Goal: Transaction & Acquisition: Obtain resource

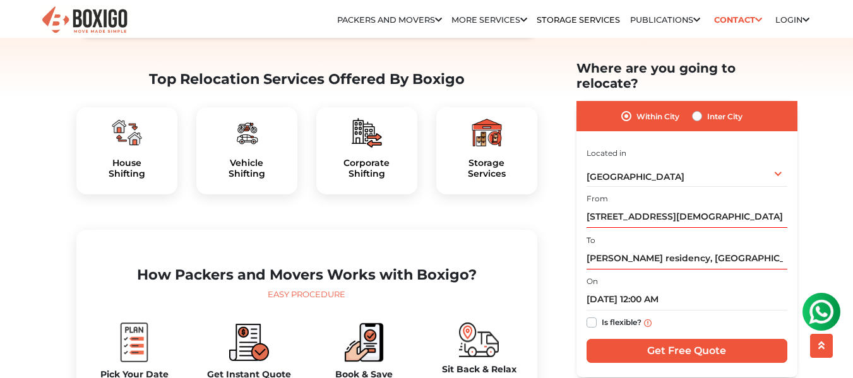
scroll to position [379, 0]
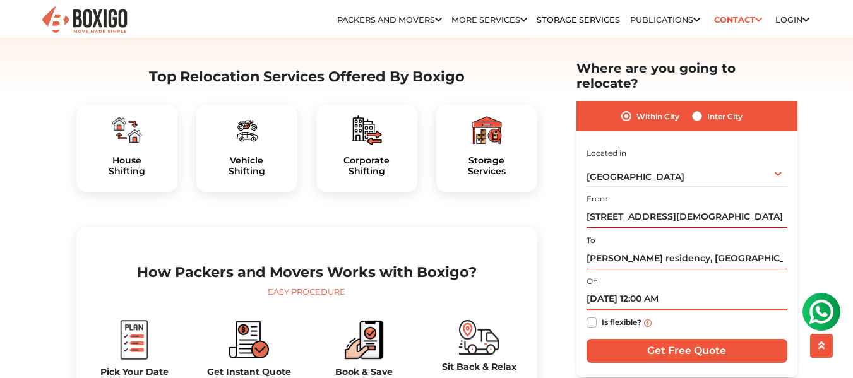
click at [611, 292] on input "10/04/2025 12:00 AM" at bounding box center [687, 300] width 201 height 22
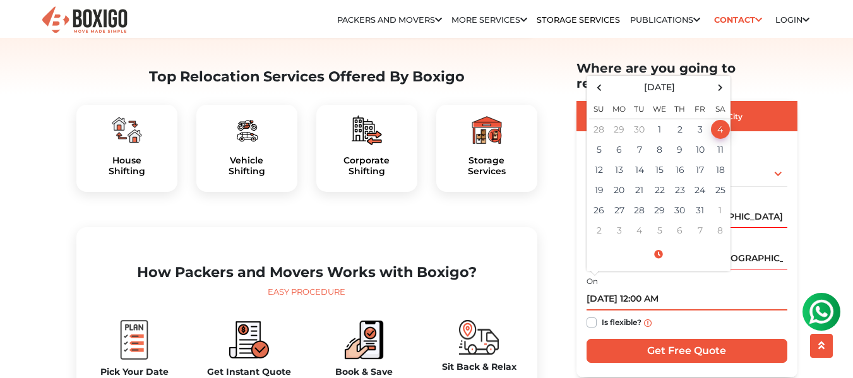
click at [611, 292] on input "10/04/2025 12:00 AM" at bounding box center [687, 300] width 201 height 22
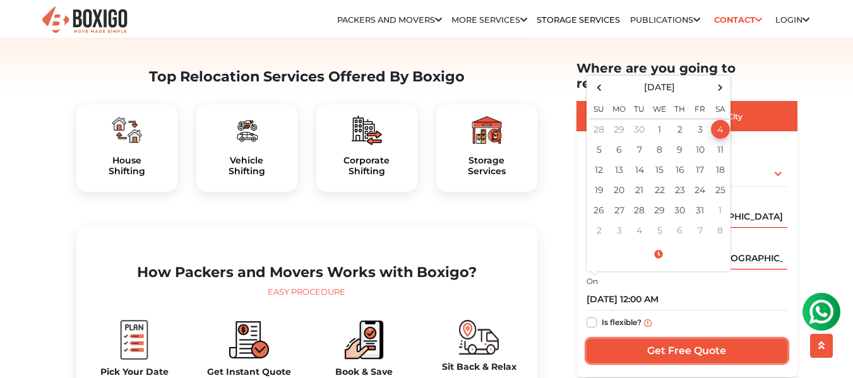
click at [625, 339] on input "Get Free Quote" at bounding box center [687, 351] width 201 height 24
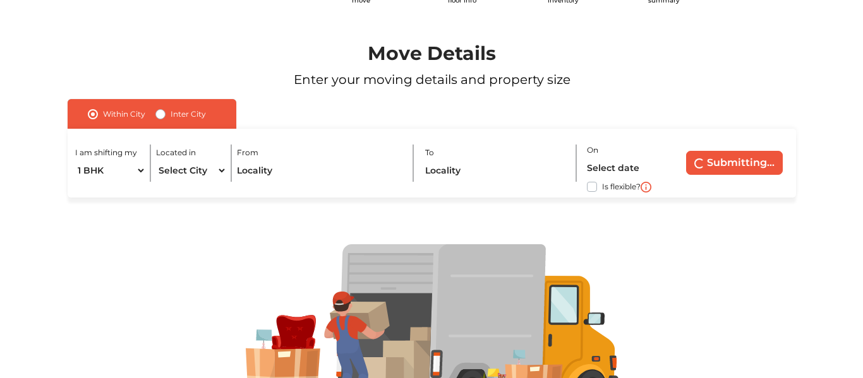
scroll to position [126, 0]
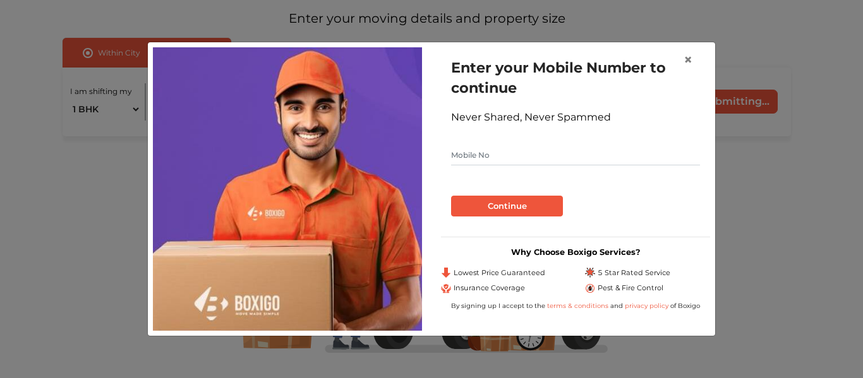
click at [592, 148] on input "text" at bounding box center [575, 155] width 249 height 20
type input "8106296944"
click at [541, 207] on button "Continue" at bounding box center [507, 206] width 112 height 21
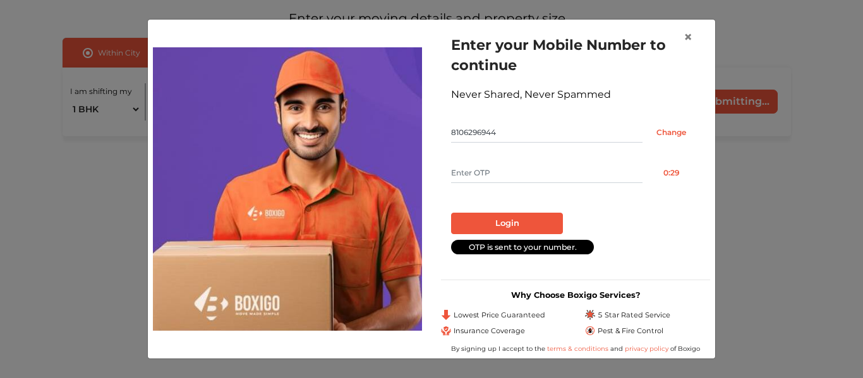
click at [510, 176] on input "text" at bounding box center [546, 173] width 191 height 20
type input "8257"
click at [506, 236] on form "Enter your Mobile Number to continue Never Shared, Never Spammed 8106296944 Cha…" at bounding box center [575, 144] width 249 height 219
click at [507, 227] on button "Login" at bounding box center [507, 223] width 112 height 21
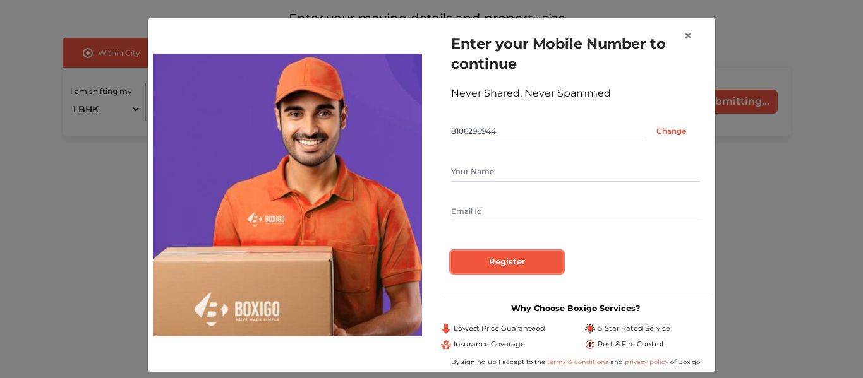
click at [543, 259] on input "Register" at bounding box center [507, 261] width 112 height 21
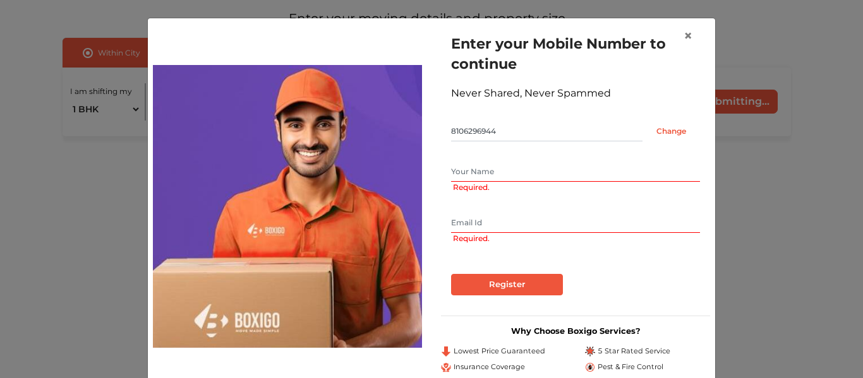
click at [535, 176] on input "text" at bounding box center [575, 172] width 249 height 20
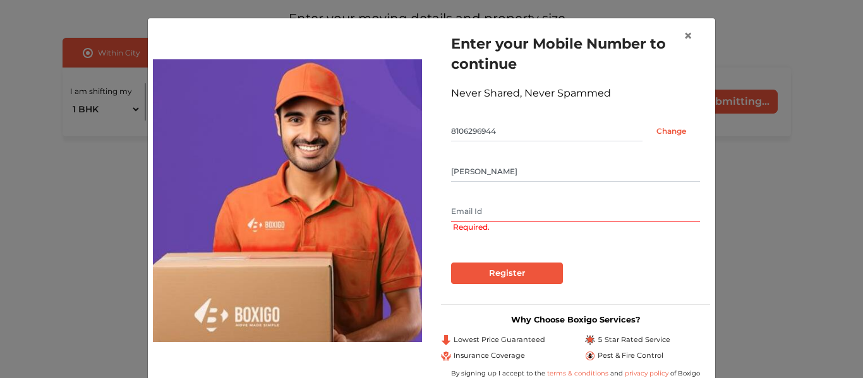
type input "[PERSON_NAME]"
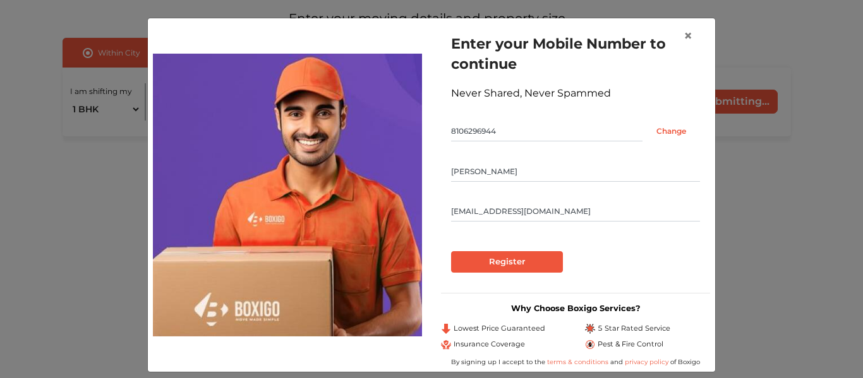
type input "[EMAIL_ADDRESS][DOMAIN_NAME]"
click at [501, 265] on input "Register" at bounding box center [507, 261] width 112 height 21
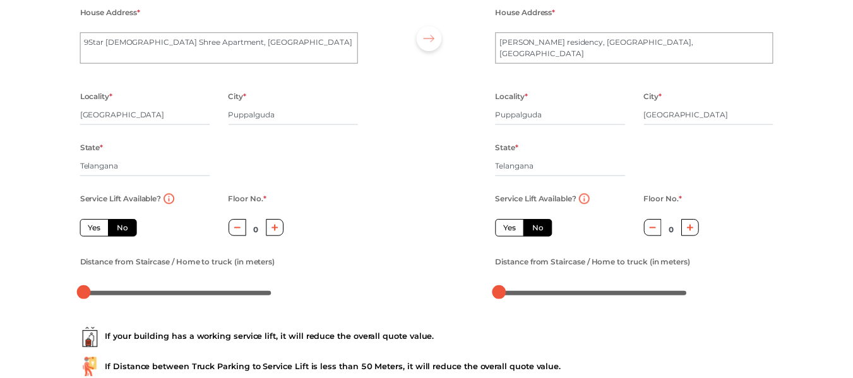
scroll to position [59, 0]
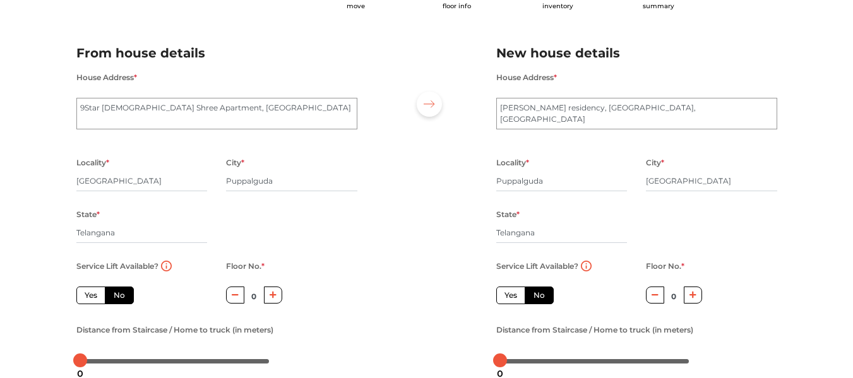
click at [540, 296] on label "No" at bounding box center [539, 296] width 29 height 18
click at [540, 296] on input "No" at bounding box center [538, 294] width 8 height 8
click at [514, 298] on label "Yes" at bounding box center [510, 296] width 29 height 18
click at [513, 298] on input "Yes" at bounding box center [509, 294] width 8 height 8
radio input "true"
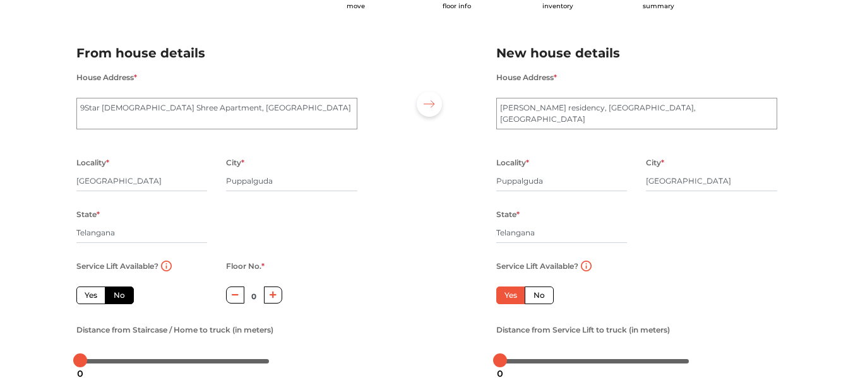
click at [541, 297] on label "No" at bounding box center [539, 296] width 29 height 18
click at [541, 297] on input "No" at bounding box center [538, 294] width 8 height 8
radio input "true"
click at [693, 299] on icon "button" at bounding box center [693, 295] width 7 height 8
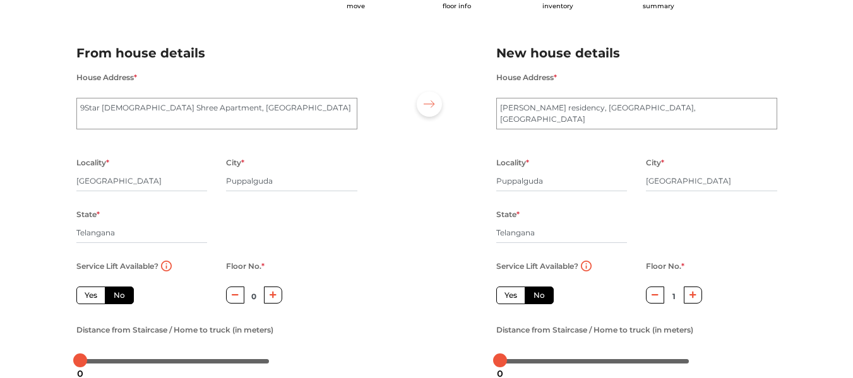
click at [693, 299] on icon "button" at bounding box center [693, 295] width 7 height 8
type input "4"
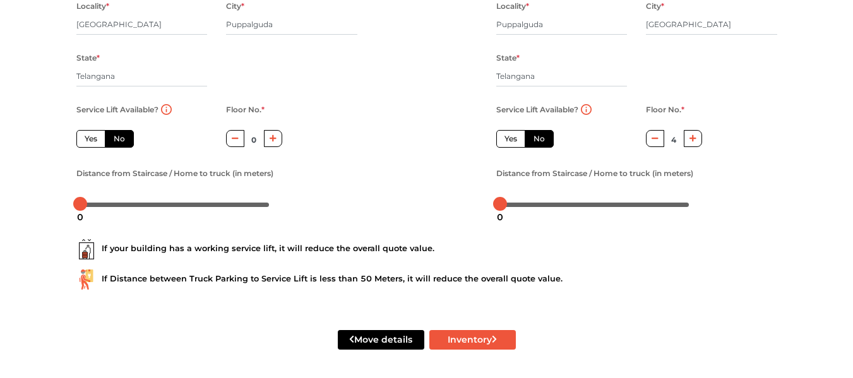
scroll to position [218, 0]
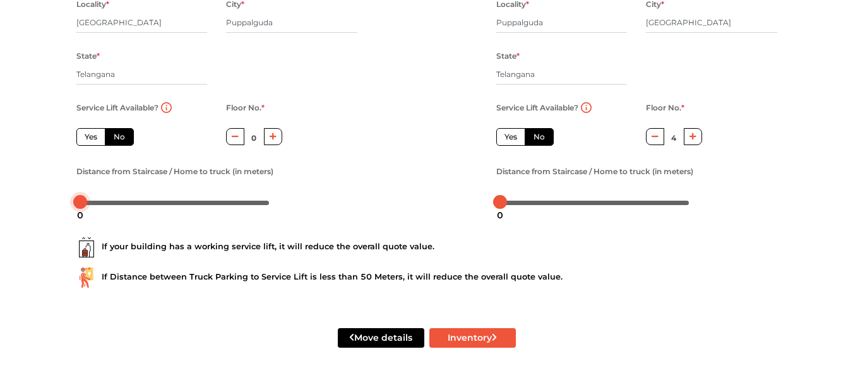
drag, startPoint x: 79, startPoint y: 202, endPoint x: 63, endPoint y: 203, distance: 15.8
click at [63, 203] on div "Plan your move Enter your floor info Add your inventory Your move summary My Mo…" at bounding box center [426, 80] width 853 height 596
drag, startPoint x: 505, startPoint y: 202, endPoint x: 443, endPoint y: 202, distance: 62.5
click at [443, 202] on div "From house details House Address * [GEOGRAPHIC_DATA] Locality * [GEOGRAPHIC_DAT…" at bounding box center [427, 43] width 720 height 348
click at [508, 205] on div "2" at bounding box center [504, 215] width 16 height 21
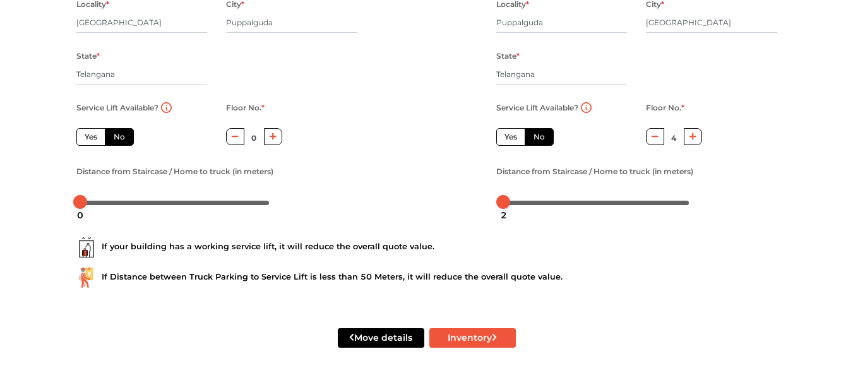
click at [513, 225] on div "If your building has a working service lift, it will reduce the overall quote v…" at bounding box center [427, 257] width 720 height 81
click at [509, 201] on div at bounding box center [509, 202] width 14 height 14
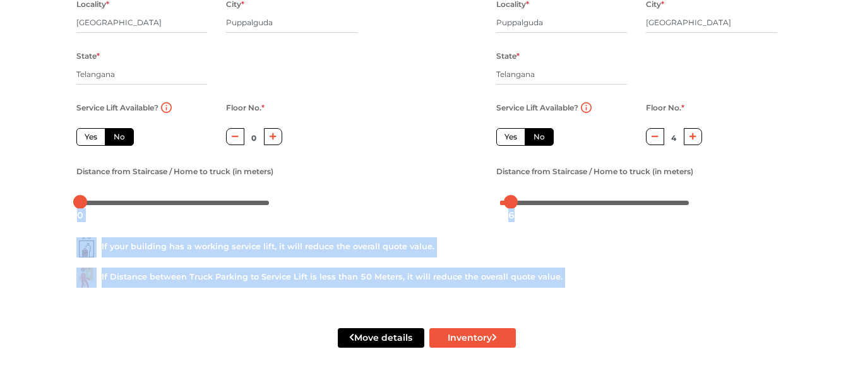
drag, startPoint x: 511, startPoint y: 204, endPoint x: 527, endPoint y: 216, distance: 19.8
click at [531, 225] on div "If your building has a working service lift, it will reduce the overall quote v…" at bounding box center [427, 257] width 720 height 81
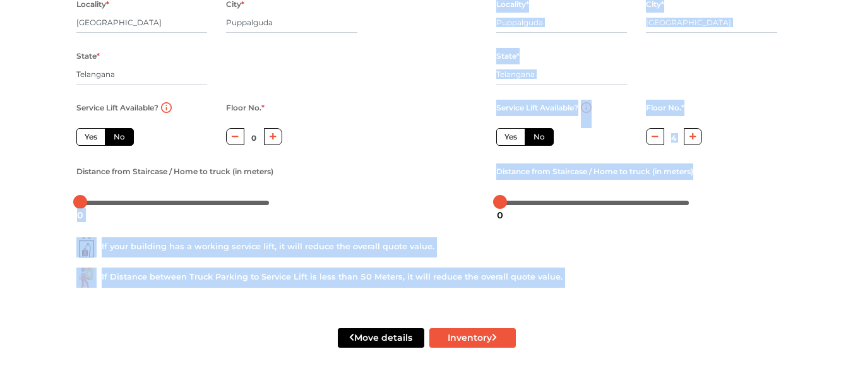
drag, startPoint x: 513, startPoint y: 205, endPoint x: 415, endPoint y: 202, distance: 97.9
click at [457, 219] on div "If your building has a working service lift, it will reduce the overall quote v…" at bounding box center [427, 257] width 720 height 81
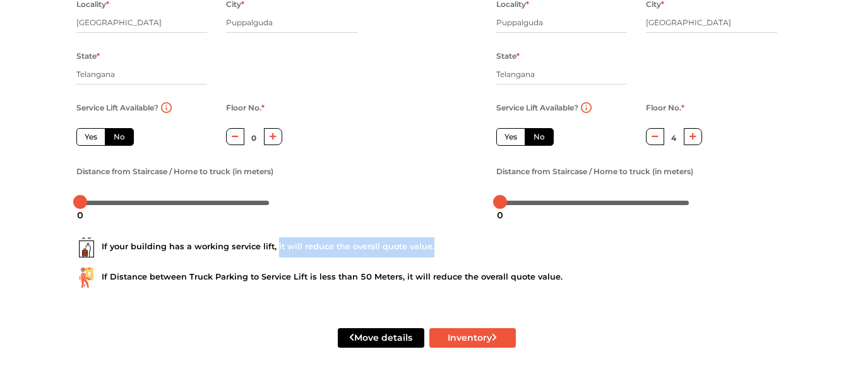
drag, startPoint x: 275, startPoint y: 248, endPoint x: 458, endPoint y: 246, distance: 183.8
click at [458, 246] on div "If your building has a working service lift, it will reduce the overall quote v…" at bounding box center [426, 247] width 701 height 20
click at [453, 245] on div "If your building has a working service lift, it will reduce the overall quote v…" at bounding box center [426, 247] width 701 height 20
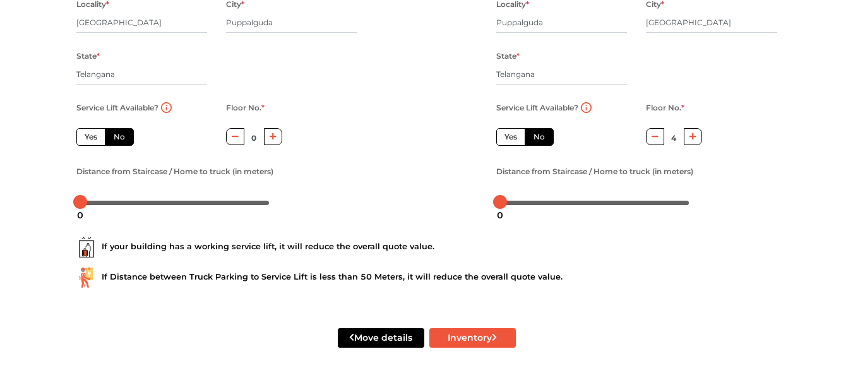
click at [514, 139] on label "Yes" at bounding box center [510, 137] width 29 height 18
click at [513, 139] on input "Yes" at bounding box center [509, 135] width 8 height 8
radio input "true"
radio input "false"
type input "0"
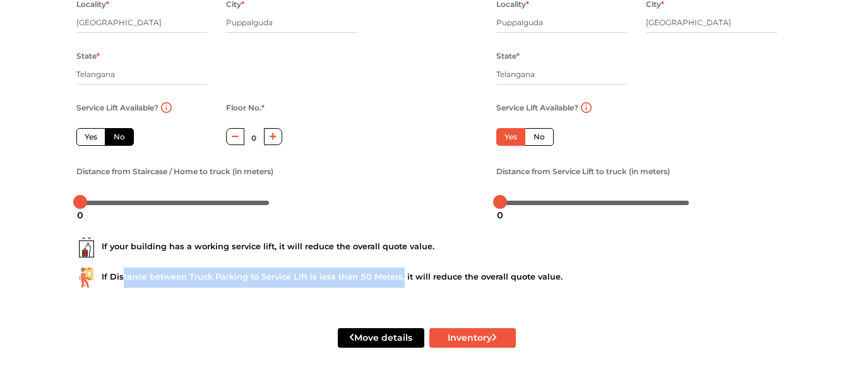
drag, startPoint x: 123, startPoint y: 277, endPoint x: 398, endPoint y: 285, distance: 276.1
click at [398, 285] on div "If Distance between Truck Parking to Service Lift is less than 50 Meters, it wi…" at bounding box center [426, 278] width 701 height 20
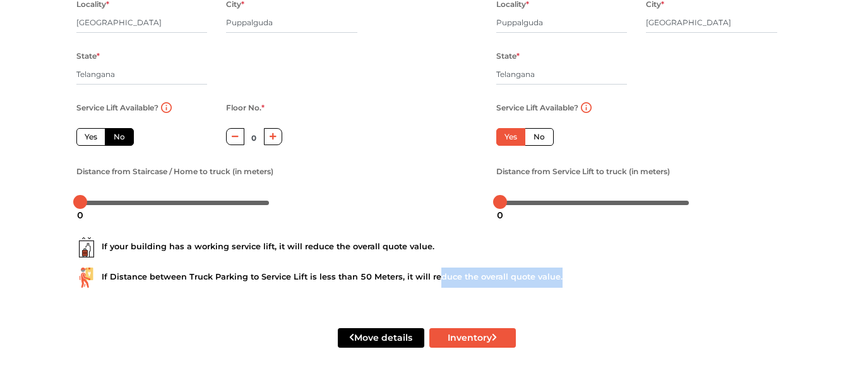
drag, startPoint x: 434, startPoint y: 270, endPoint x: 618, endPoint y: 280, distance: 183.4
click at [618, 280] on div "If Distance between Truck Parking to Service Lift is less than 50 Meters, it wi…" at bounding box center [426, 278] width 701 height 20
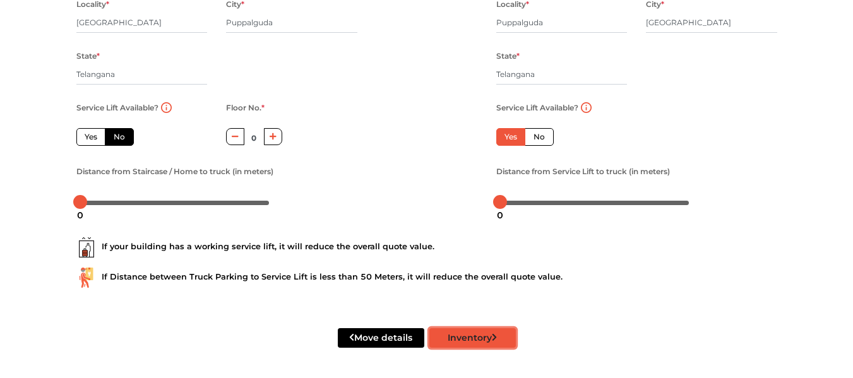
click at [450, 337] on button "Inventory" at bounding box center [472, 338] width 87 height 20
radio input "true"
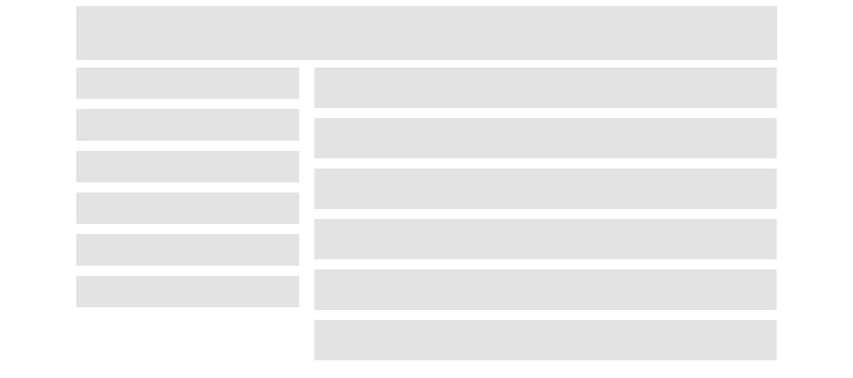
scroll to position [54, 0]
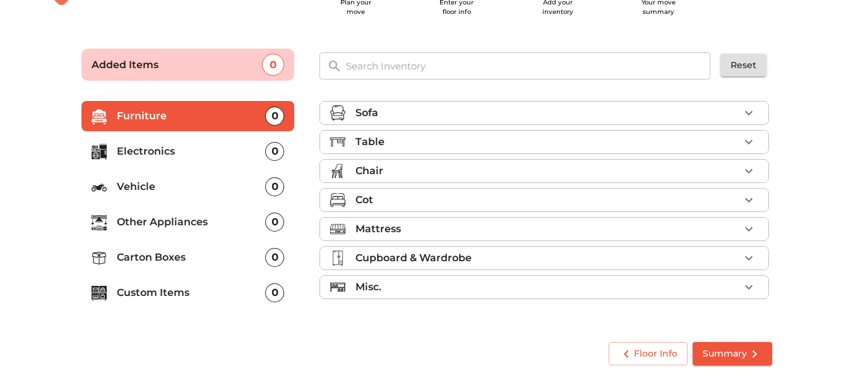
click at [523, 143] on div "Table" at bounding box center [548, 142] width 384 height 15
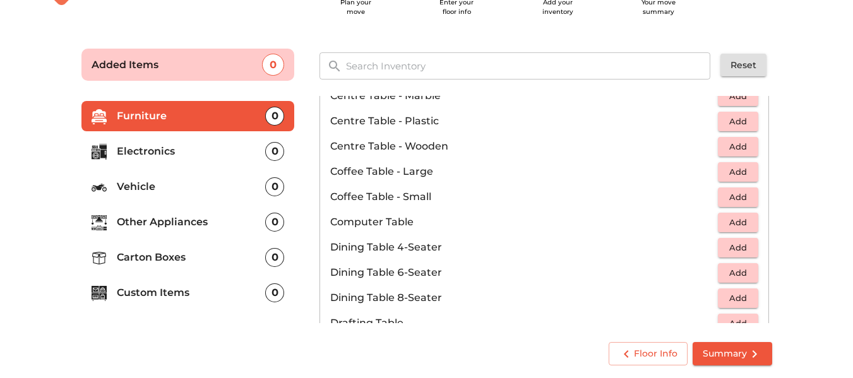
scroll to position [63, 0]
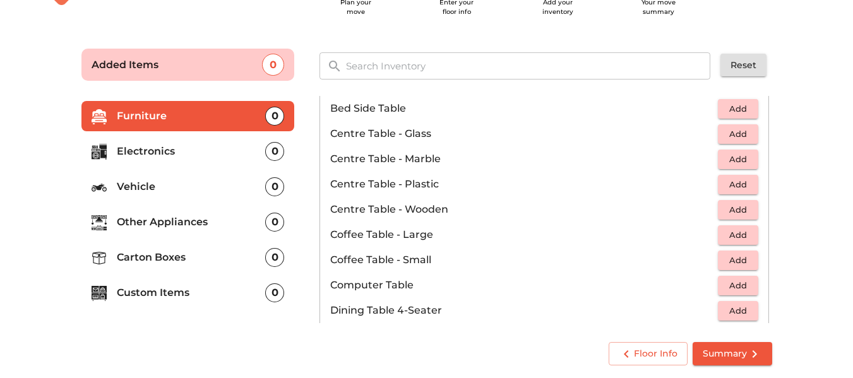
click at [724, 210] on span "Add" at bounding box center [738, 210] width 28 height 15
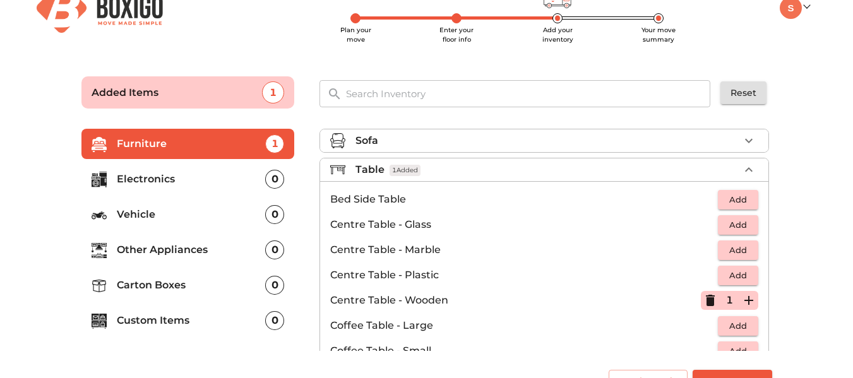
scroll to position [0, 0]
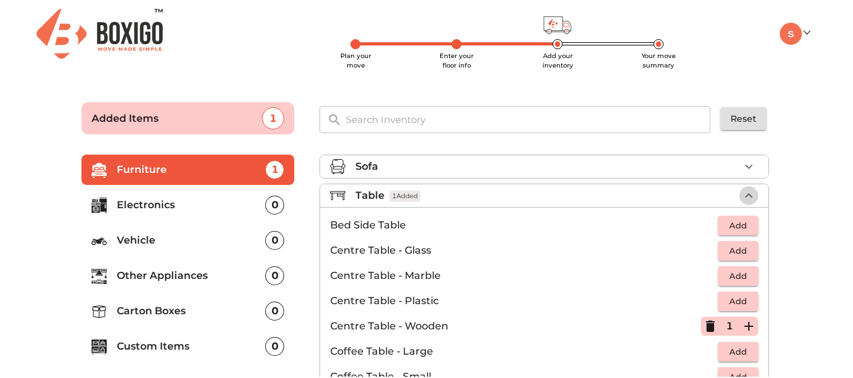
click at [745, 190] on icon "button" at bounding box center [748, 195] width 15 height 15
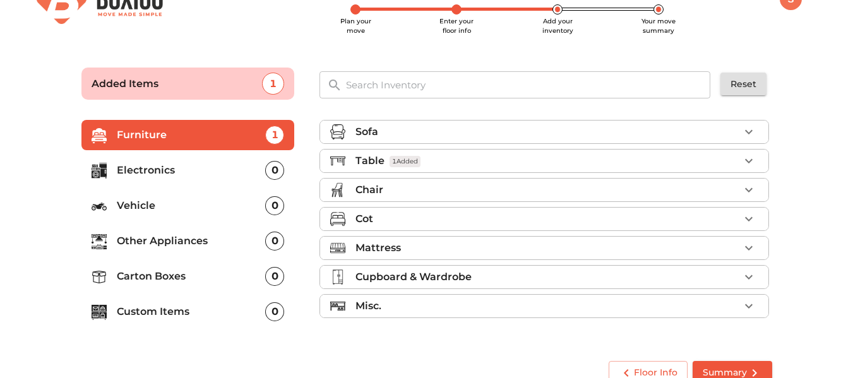
scroll to position [54, 0]
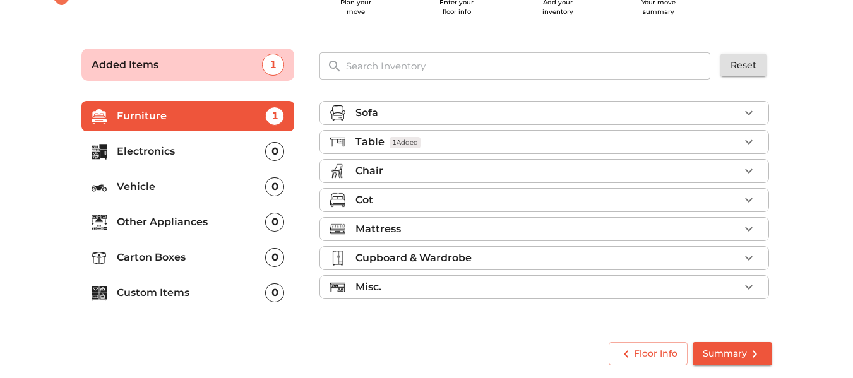
click at [486, 102] on li "Sofa" at bounding box center [544, 113] width 448 height 23
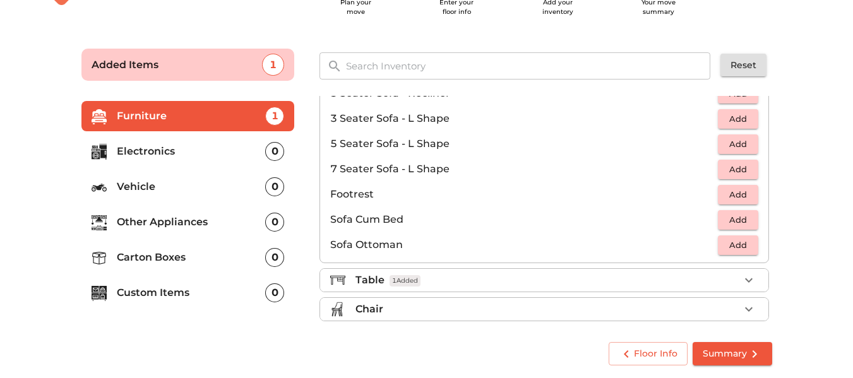
scroll to position [249, 0]
click at [396, 310] on div "Chair" at bounding box center [548, 311] width 384 height 15
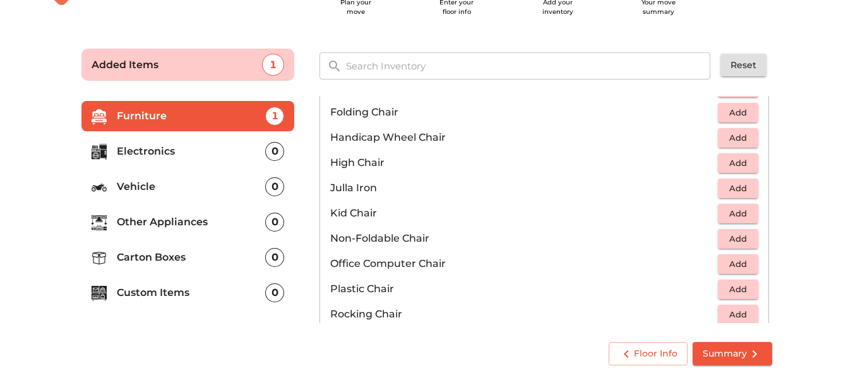
scroll to position [313, 0]
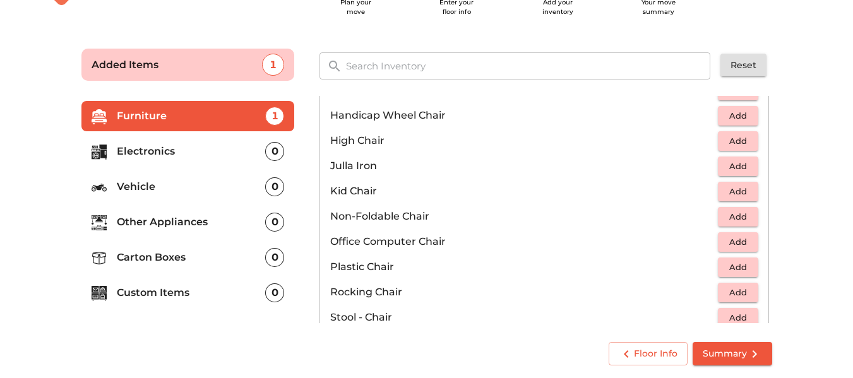
click at [729, 216] on span "Add" at bounding box center [738, 217] width 28 height 15
click at [741, 214] on icon "button" at bounding box center [748, 216] width 15 height 15
click at [741, 215] on icon "button" at bounding box center [748, 216] width 15 height 15
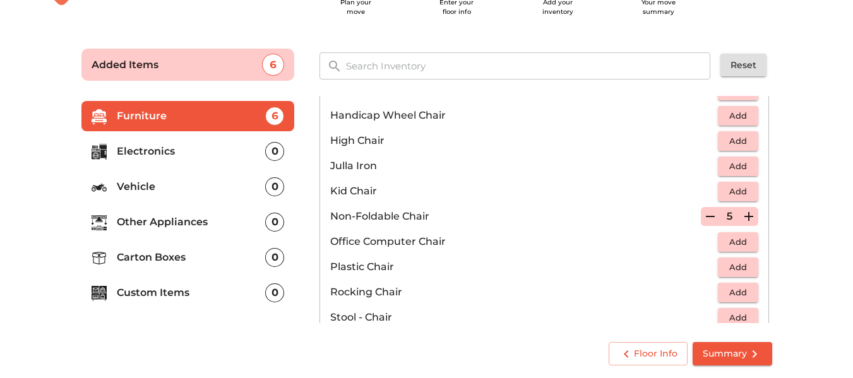
click at [741, 215] on icon "button" at bounding box center [748, 216] width 15 height 15
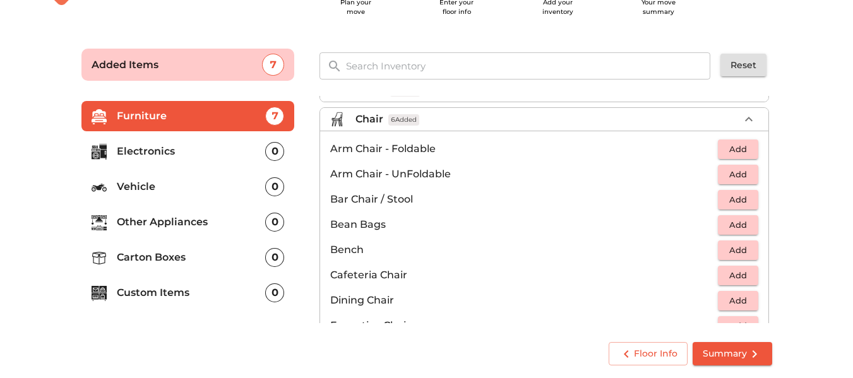
scroll to position [0, 0]
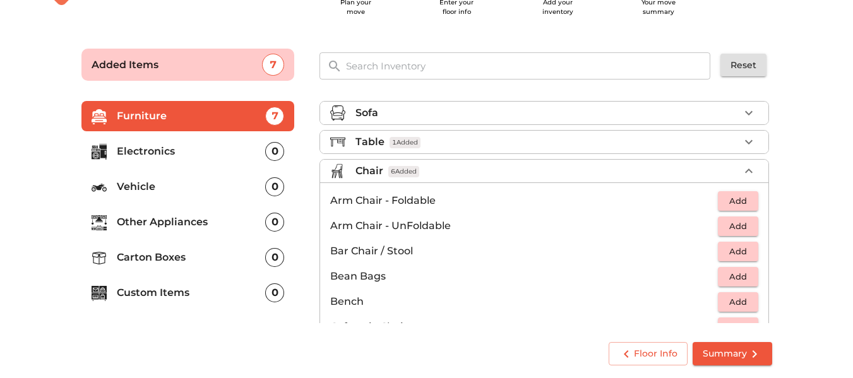
click at [694, 167] on div "Chair 6 Added" at bounding box center [548, 171] width 384 height 15
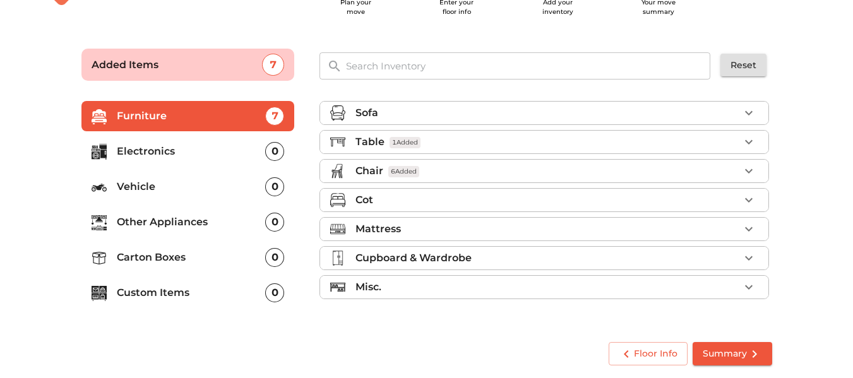
click at [422, 188] on div "Cot" at bounding box center [545, 200] width 450 height 24
click at [423, 194] on div "Cot" at bounding box center [548, 200] width 384 height 15
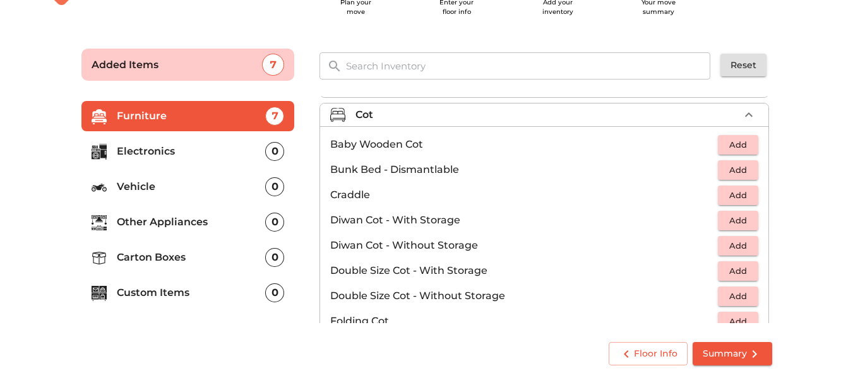
scroll to position [148, 0]
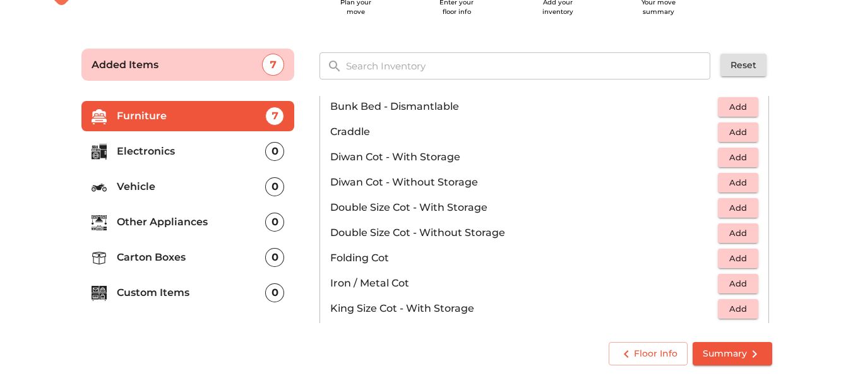
click at [734, 234] on span "Add" at bounding box center [738, 233] width 28 height 15
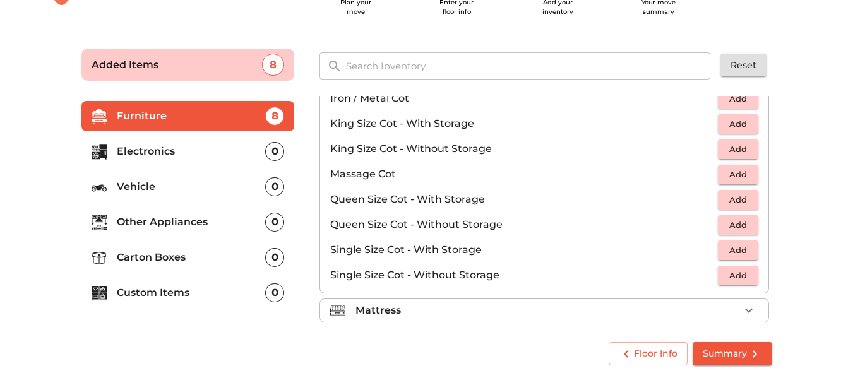
scroll to position [338, 0]
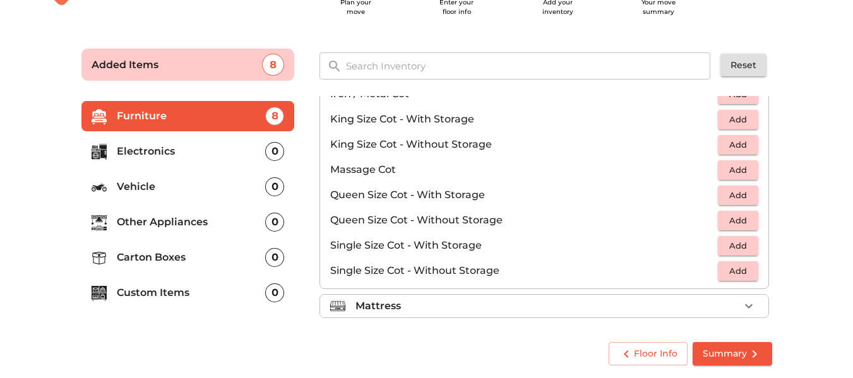
click at [731, 267] on span "Add" at bounding box center [738, 271] width 28 height 15
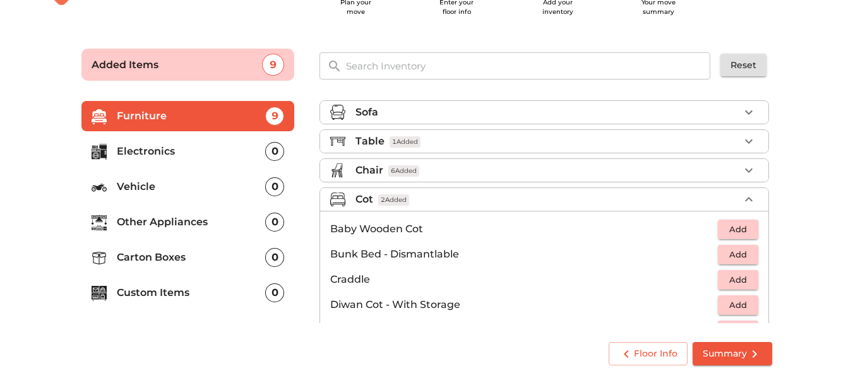
scroll to position [0, 0]
drag, startPoint x: 723, startPoint y: 206, endPoint x: 625, endPoint y: 198, distance: 98.2
click at [722, 206] on div "Cot 2 Added" at bounding box center [548, 200] width 384 height 15
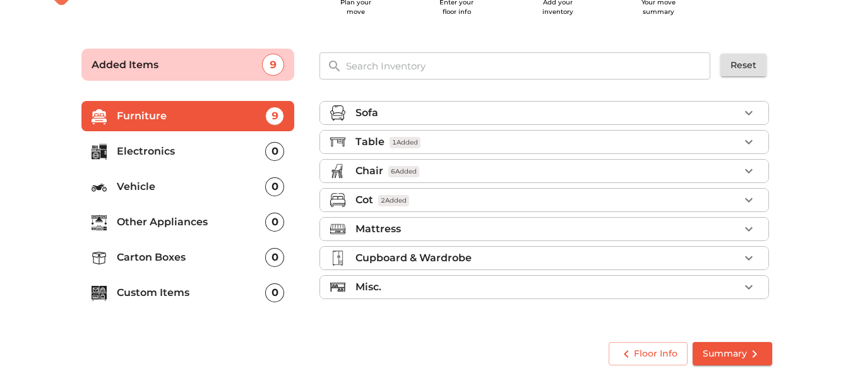
click at [420, 236] on div "Mattress" at bounding box center [548, 229] width 384 height 15
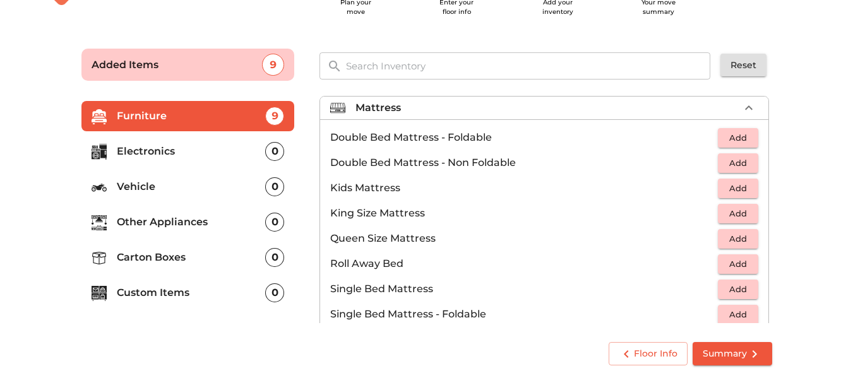
scroll to position [126, 0]
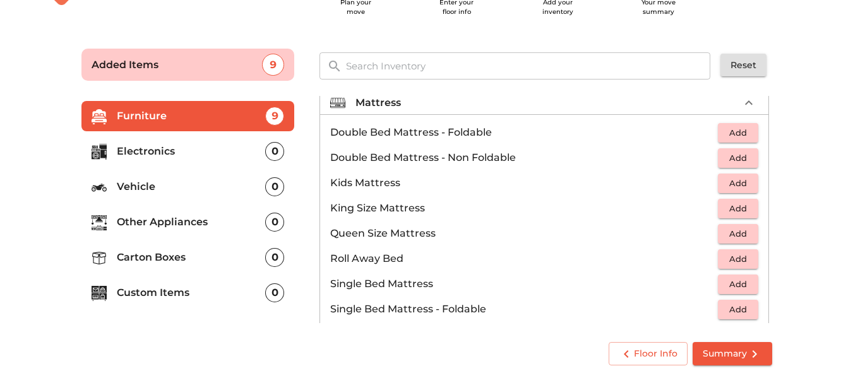
click at [730, 161] on span "Add" at bounding box center [738, 158] width 28 height 15
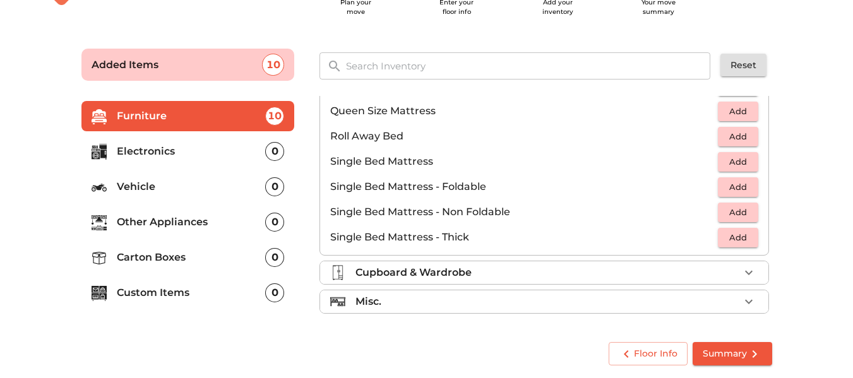
scroll to position [249, 0]
click at [734, 187] on span "Add" at bounding box center [738, 186] width 28 height 15
click at [744, 187] on icon "button" at bounding box center [748, 186] width 9 height 9
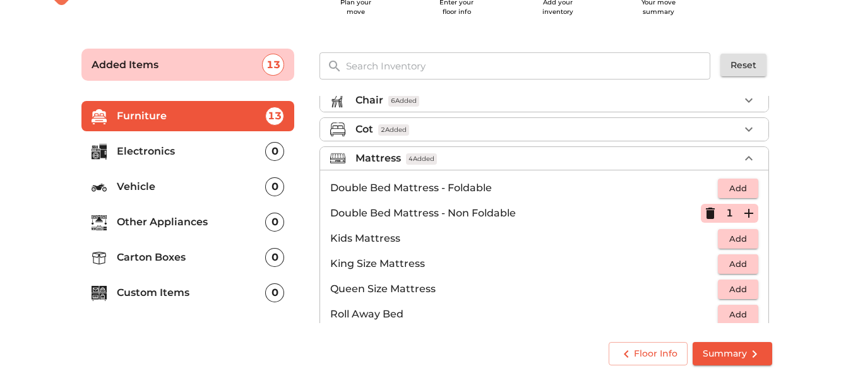
scroll to position [60, 0]
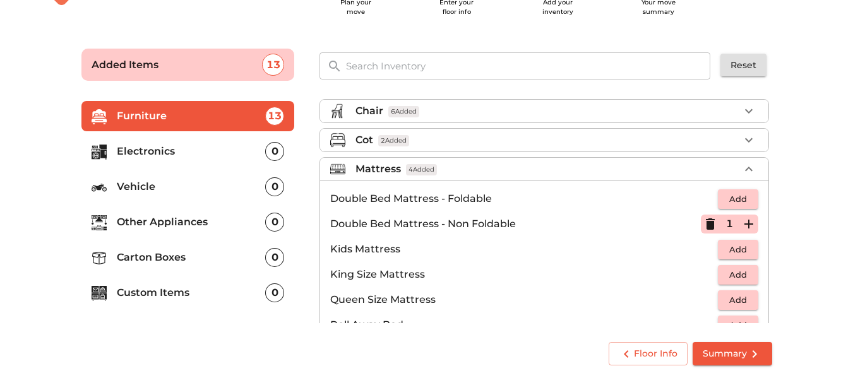
click at [746, 168] on icon "button" at bounding box center [748, 169] width 15 height 15
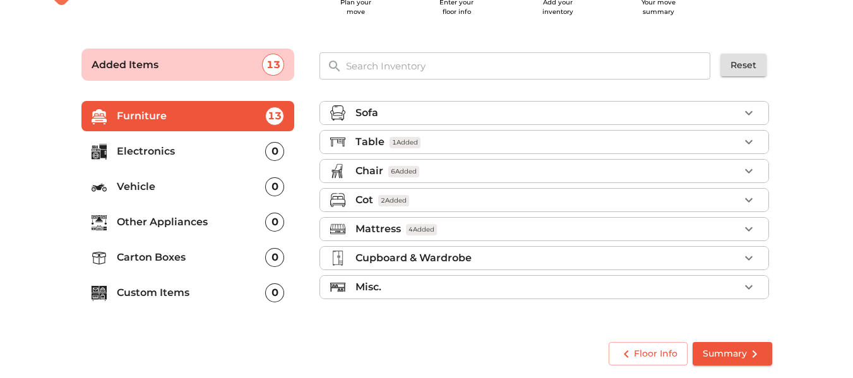
scroll to position [0, 0]
click at [366, 262] on p "Cupboard & Wardrobe" at bounding box center [414, 258] width 116 height 15
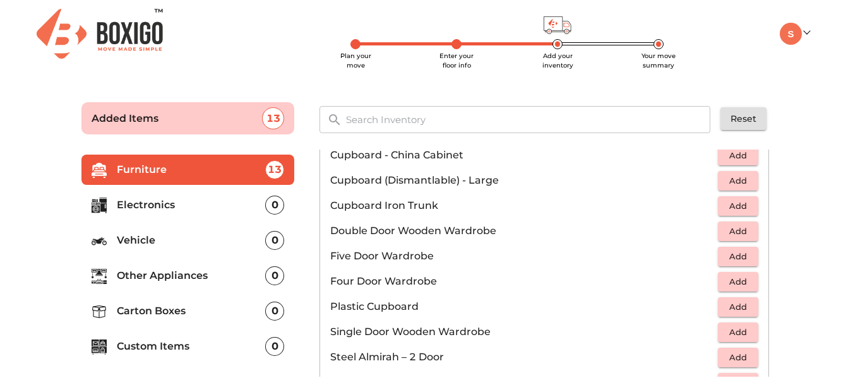
scroll to position [189, 0]
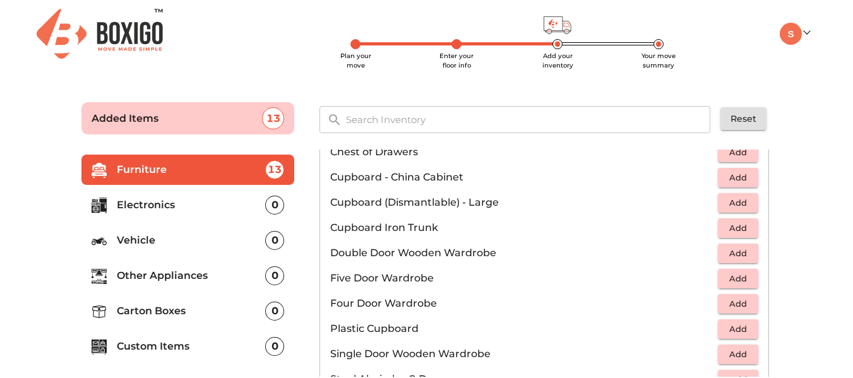
click at [740, 229] on span "Add" at bounding box center [738, 228] width 28 height 15
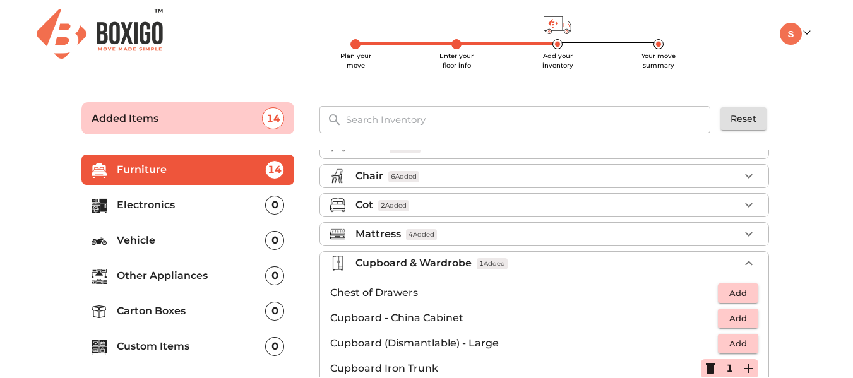
scroll to position [0, 0]
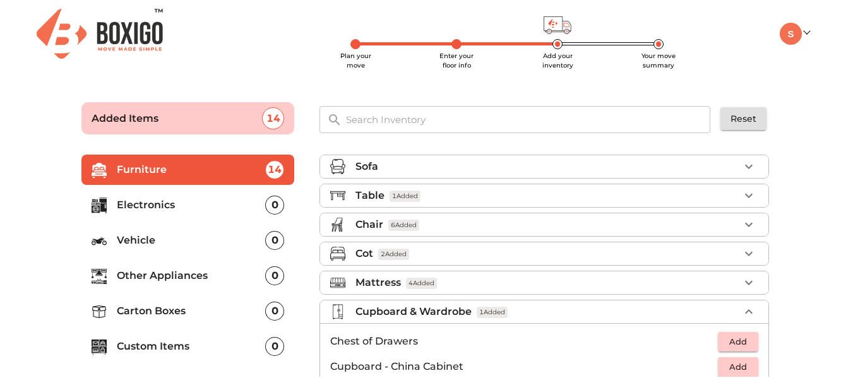
click at [713, 313] on div "Cupboard & Wardrobe 1 Added" at bounding box center [548, 311] width 384 height 15
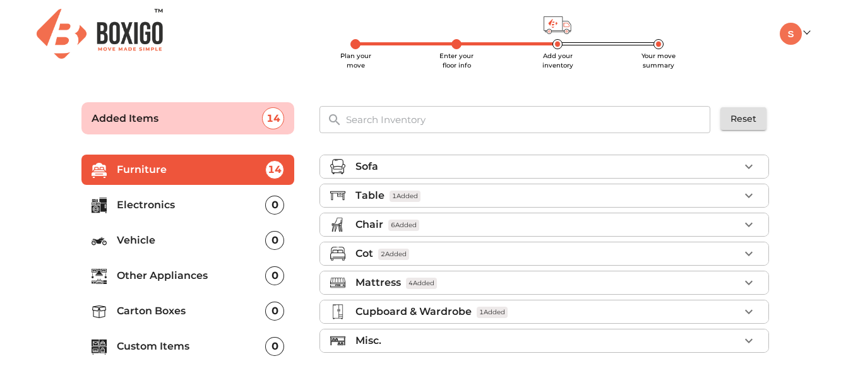
click at [494, 349] on div "Misc." at bounding box center [548, 340] width 384 height 15
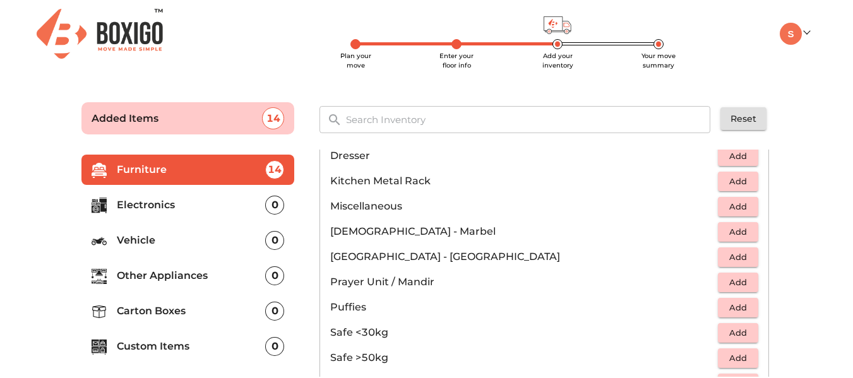
scroll to position [679, 0]
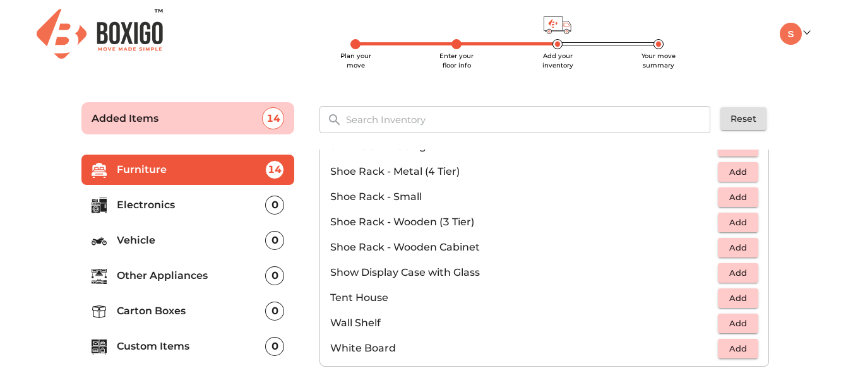
click at [138, 204] on p "Electronics" at bounding box center [191, 205] width 149 height 15
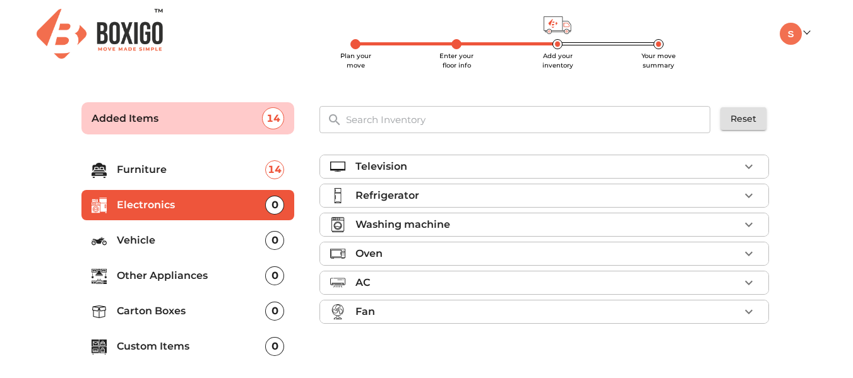
click at [660, 167] on div "Television" at bounding box center [548, 166] width 384 height 15
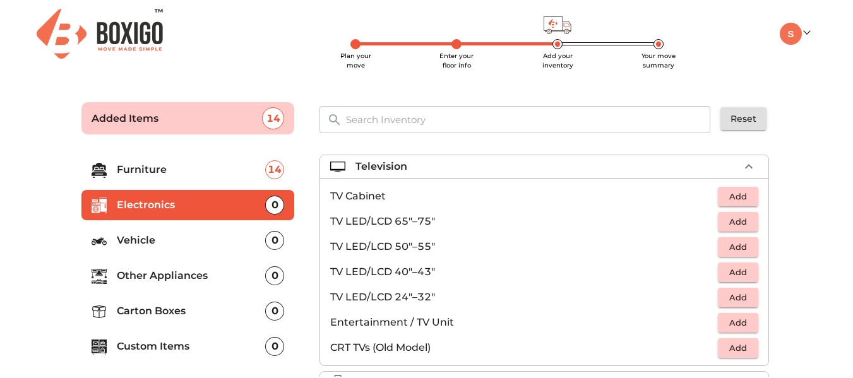
scroll to position [63, 0]
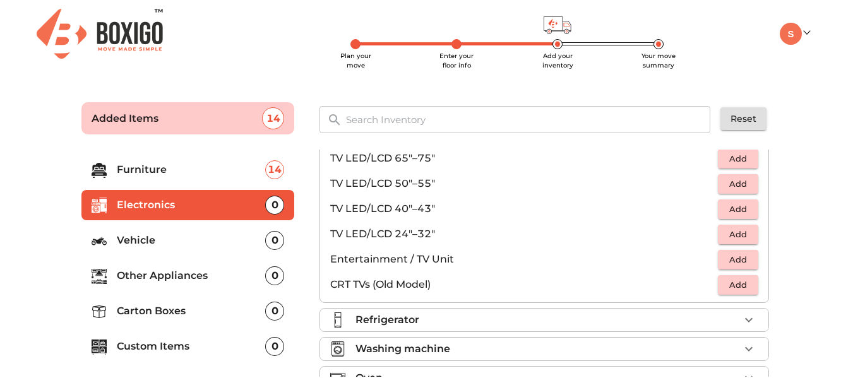
click at [718, 188] on button "Add" at bounding box center [738, 184] width 40 height 20
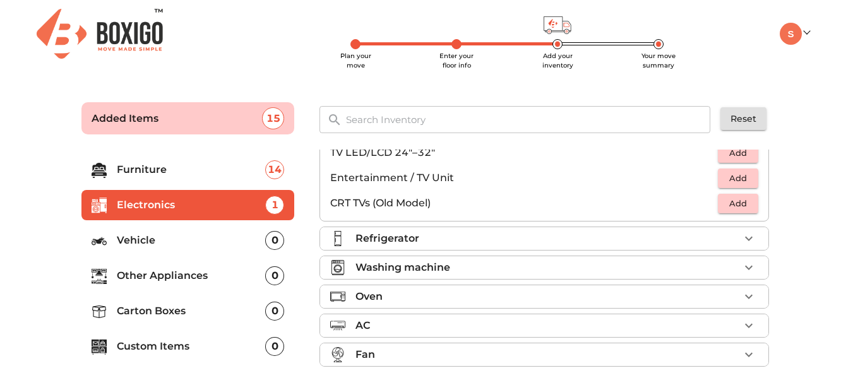
click at [489, 241] on div "Refrigerator" at bounding box center [548, 238] width 384 height 15
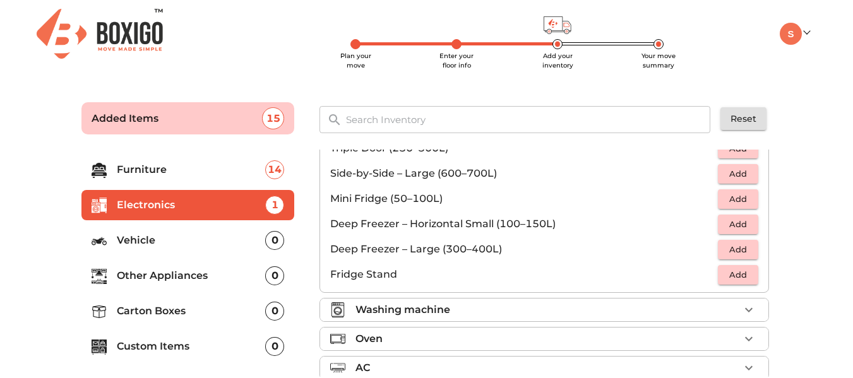
scroll to position [107, 0]
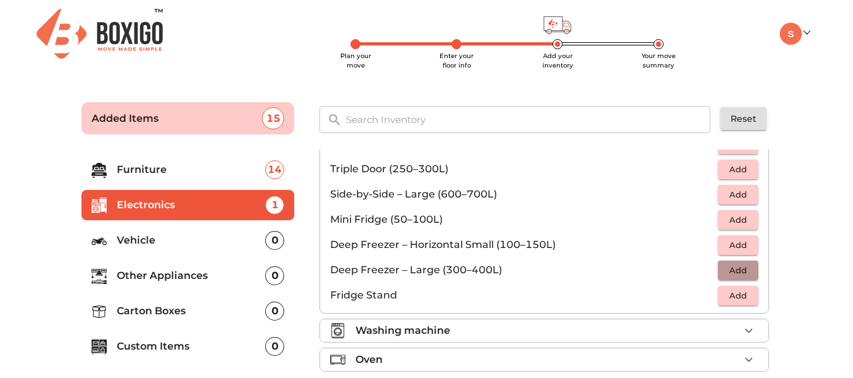
click at [724, 275] on span "Add" at bounding box center [738, 270] width 28 height 15
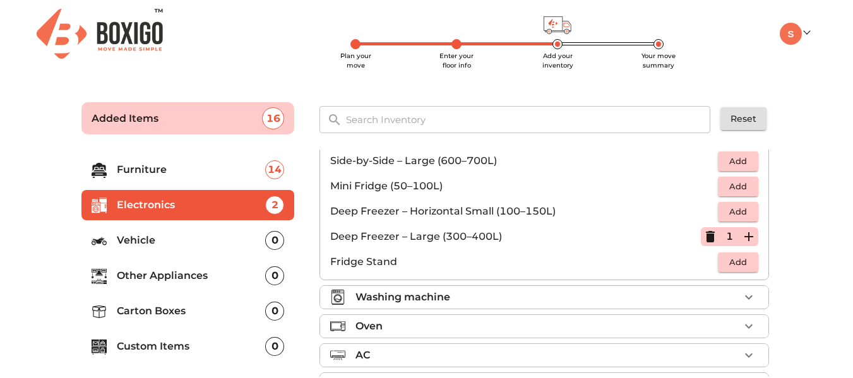
scroll to position [170, 0]
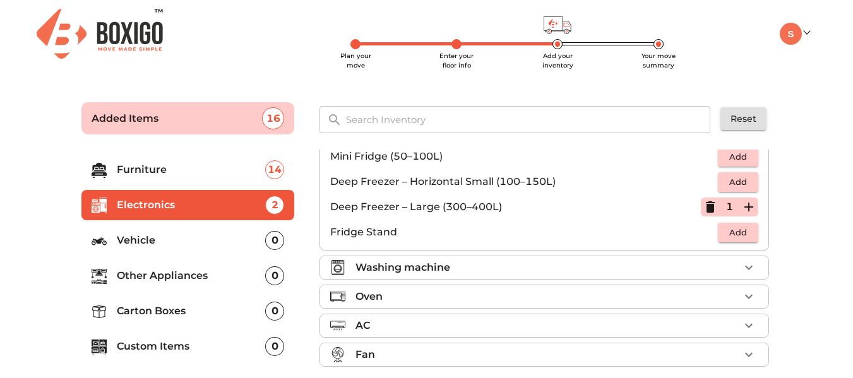
click at [724, 239] on span "Add" at bounding box center [738, 232] width 28 height 15
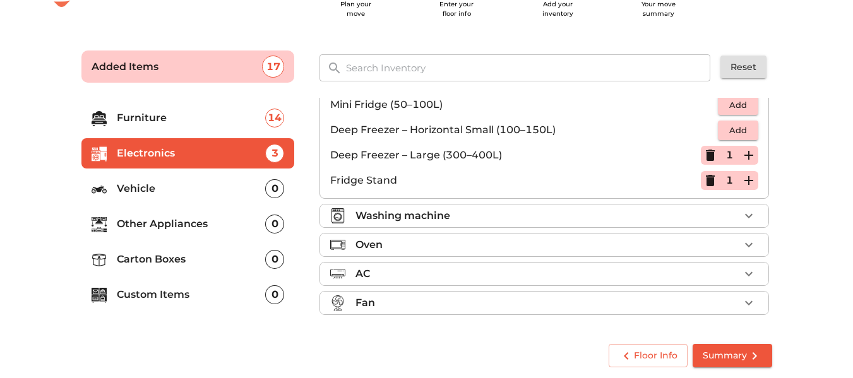
scroll to position [54, 0]
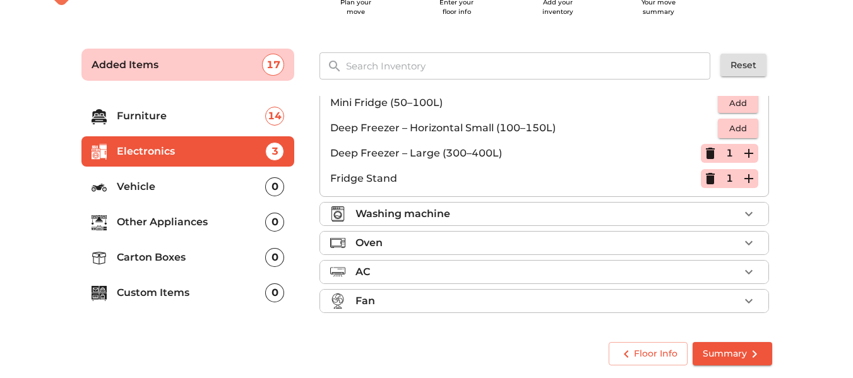
click at [502, 206] on div "Washing machine" at bounding box center [548, 213] width 384 height 15
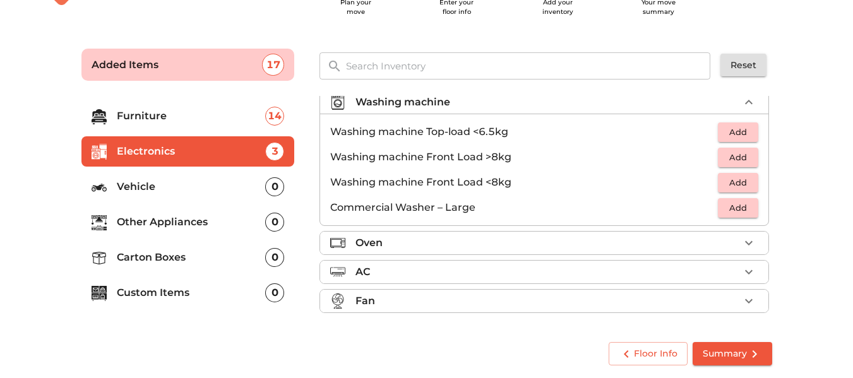
scroll to position [61, 0]
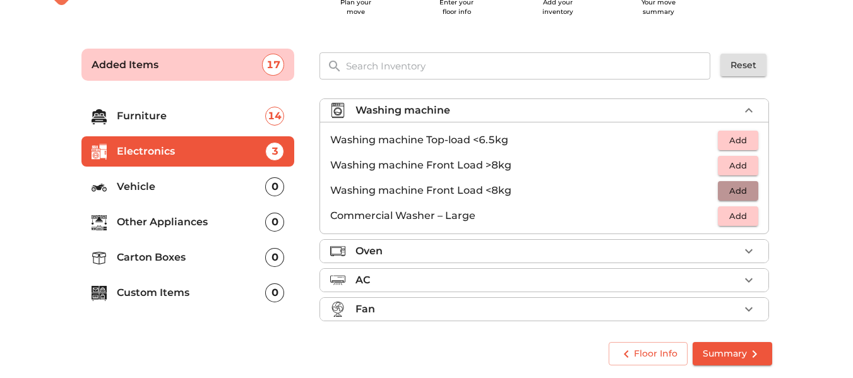
click at [729, 181] on button "Add" at bounding box center [738, 191] width 40 height 20
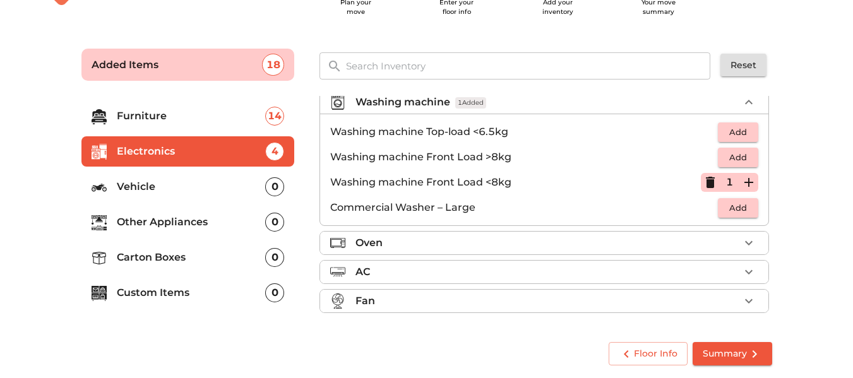
click at [491, 240] on div "Oven" at bounding box center [548, 243] width 384 height 15
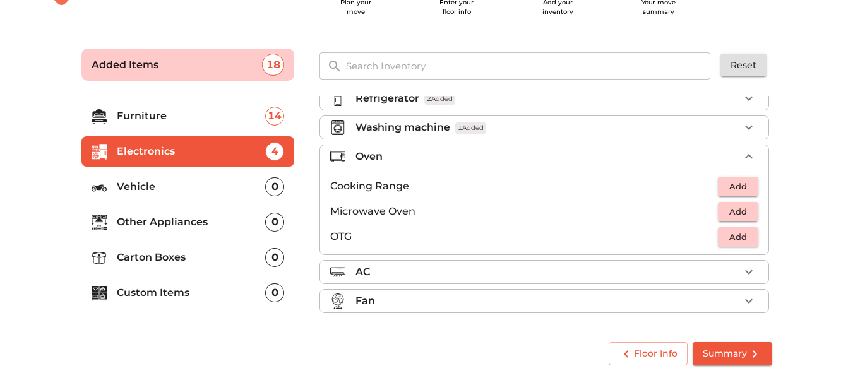
click at [475, 270] on div "AC" at bounding box center [548, 272] width 384 height 15
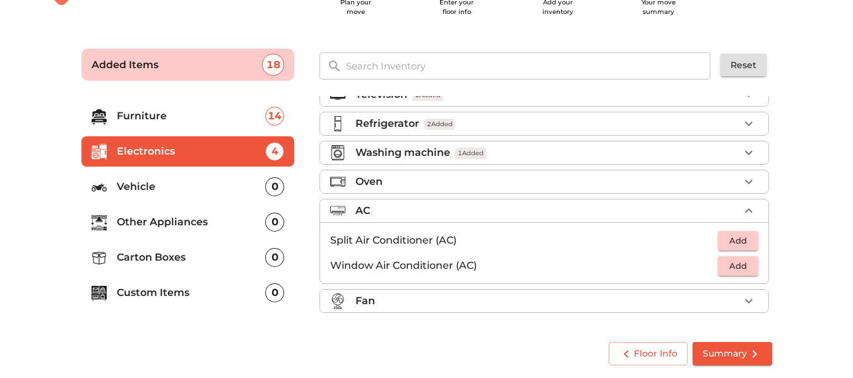
scroll to position [18, 0]
click at [735, 246] on span "Add" at bounding box center [738, 241] width 28 height 15
click at [727, 270] on span "Add" at bounding box center [738, 266] width 28 height 15
click at [490, 309] on li "Fan" at bounding box center [544, 301] width 448 height 23
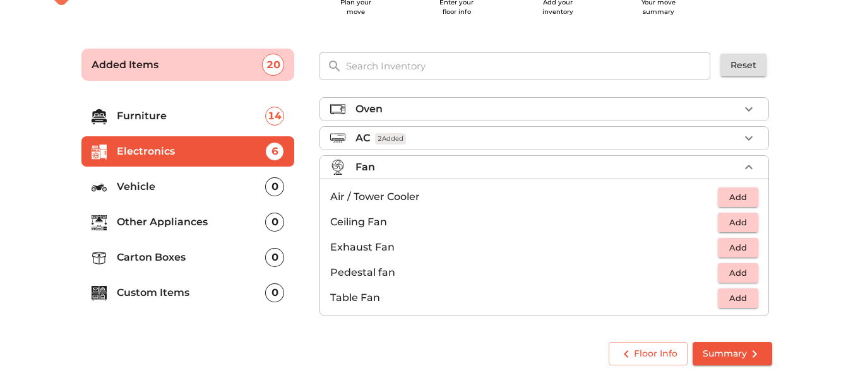
scroll to position [94, 0]
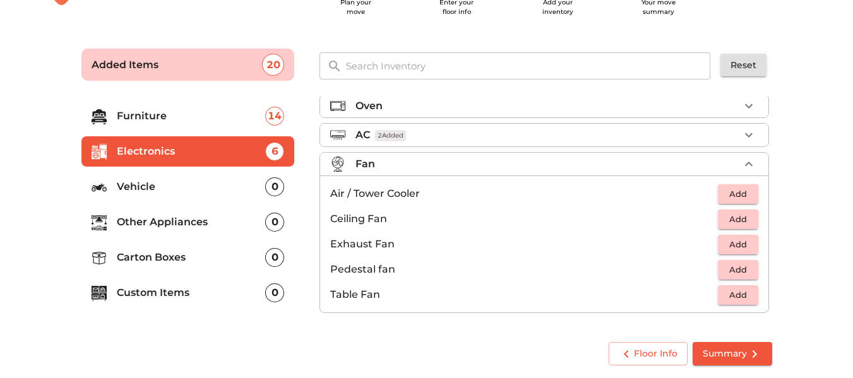
click at [724, 224] on span "Add" at bounding box center [738, 219] width 28 height 15
click at [155, 198] on li "Vehicle 0" at bounding box center [187, 187] width 213 height 30
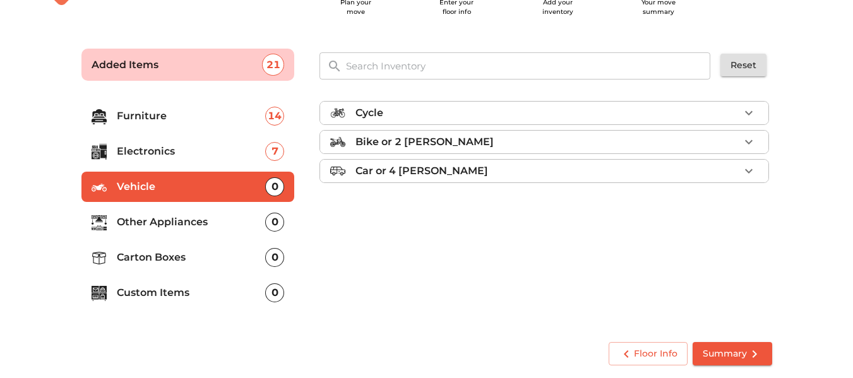
scroll to position [0, 0]
click at [146, 230] on p "Other Appliances" at bounding box center [191, 222] width 149 height 15
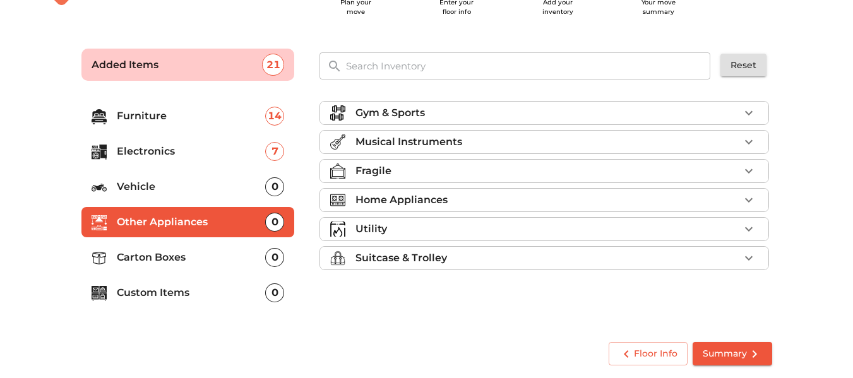
click at [453, 205] on div "Home Appliances" at bounding box center [548, 200] width 384 height 15
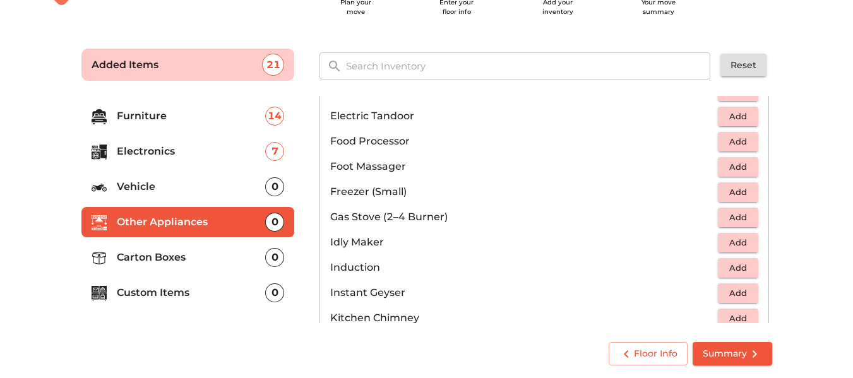
scroll to position [505, 0]
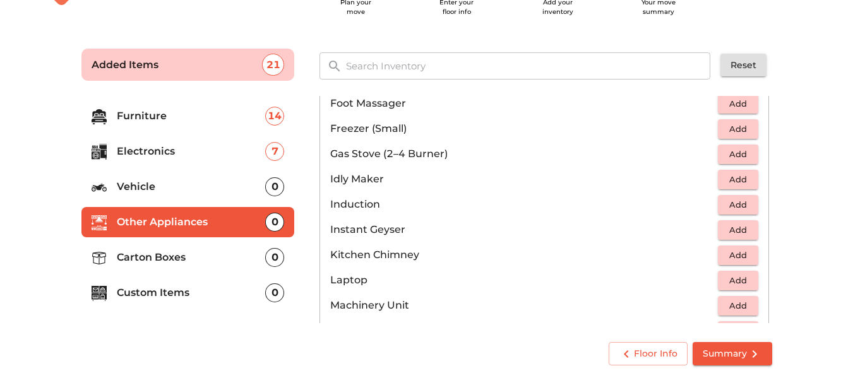
click at [718, 157] on button "Add" at bounding box center [738, 155] width 40 height 20
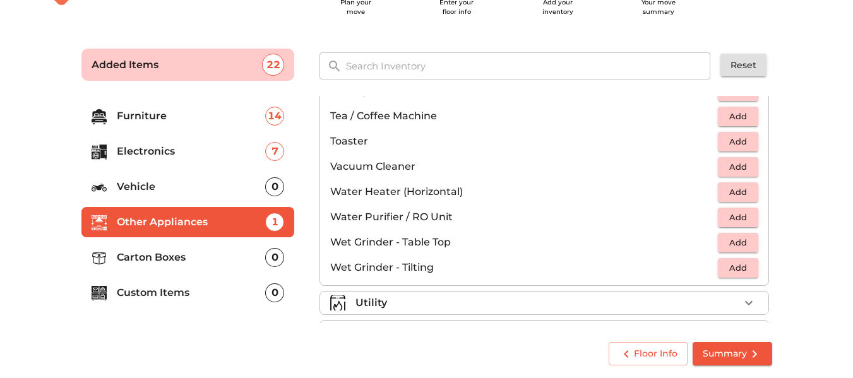
scroll to position [877, 0]
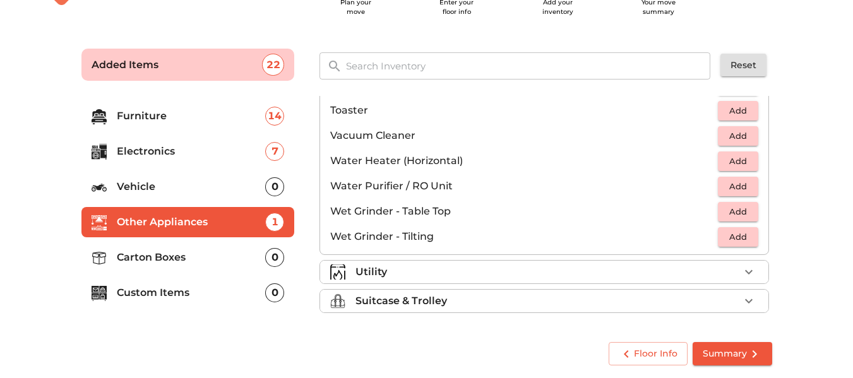
click at [405, 281] on li "Utility" at bounding box center [544, 272] width 448 height 23
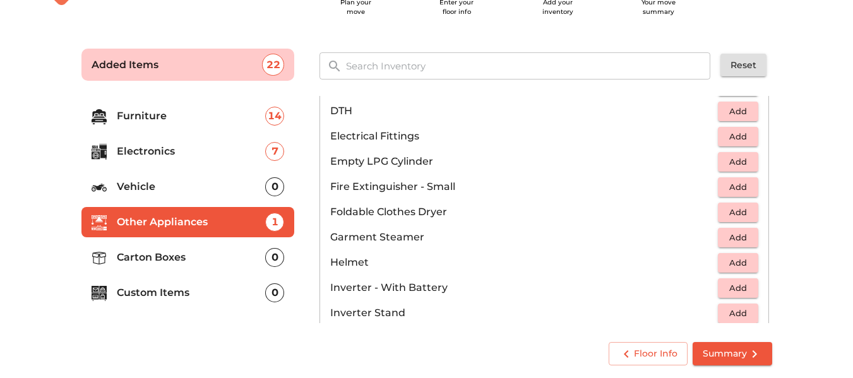
scroll to position [498, 0]
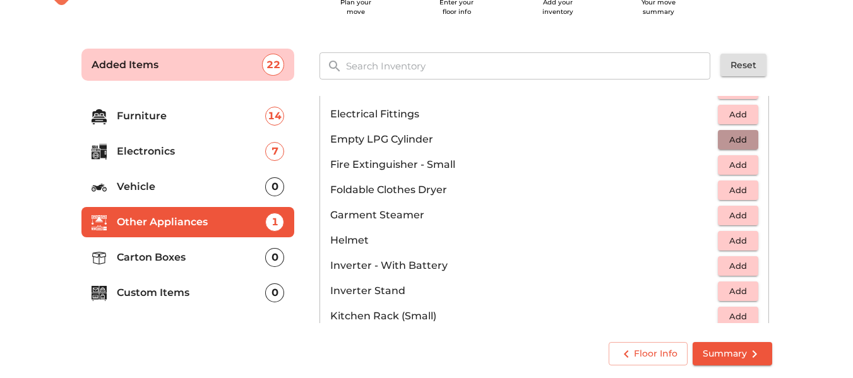
click at [729, 141] on span "Add" at bounding box center [738, 140] width 28 height 15
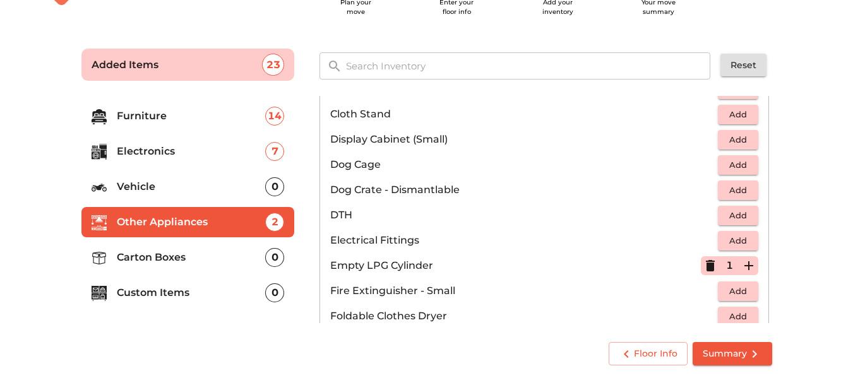
scroll to position [56, 0]
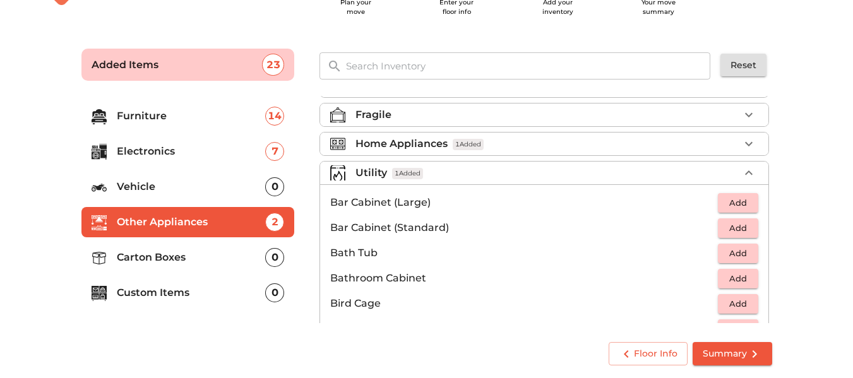
click at [734, 179] on li "Utility 1 Added" at bounding box center [544, 173] width 448 height 23
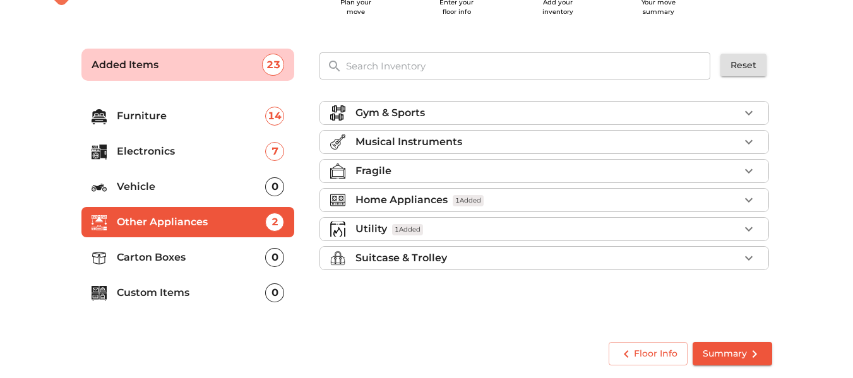
scroll to position [0, 0]
click at [386, 272] on ul "Gym & Sports Musical Instruments Fragile Home Appliances 1 Added Utility 1 Adde…" at bounding box center [545, 188] width 450 height 184
click at [390, 260] on p "Suitcase & Trolley" at bounding box center [402, 258] width 92 height 15
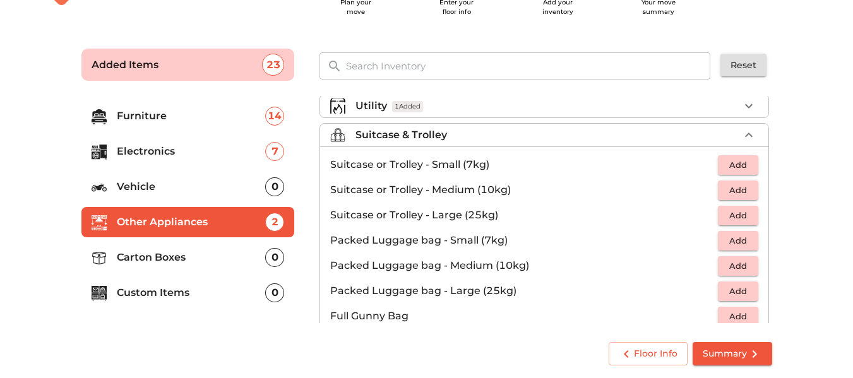
scroll to position [145, 0]
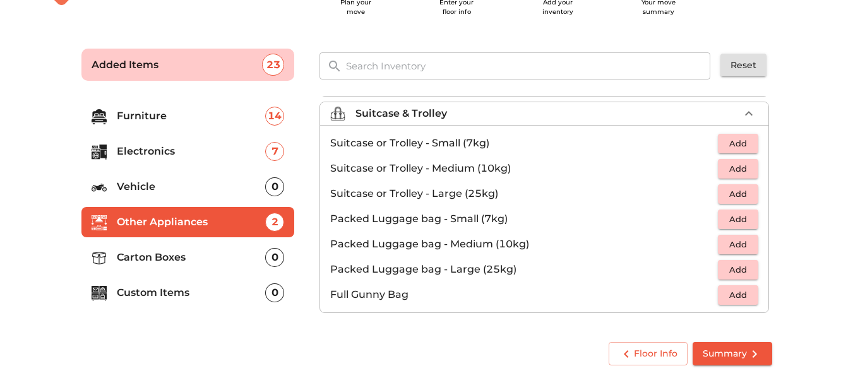
click at [164, 261] on p "Carton Boxes" at bounding box center [191, 257] width 149 height 15
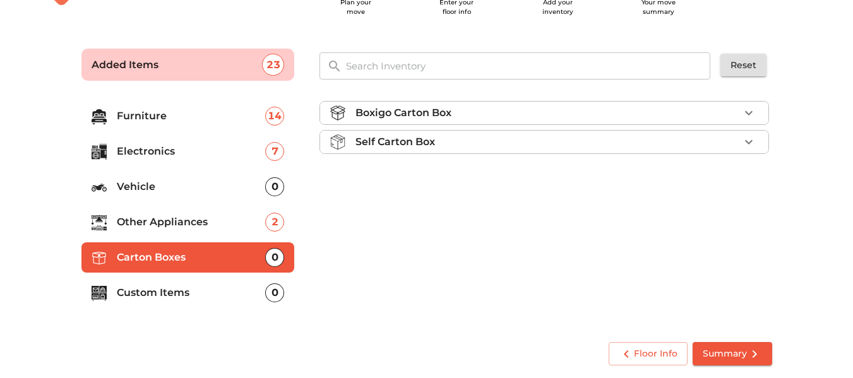
click at [162, 286] on p "Custom Items" at bounding box center [191, 292] width 149 height 15
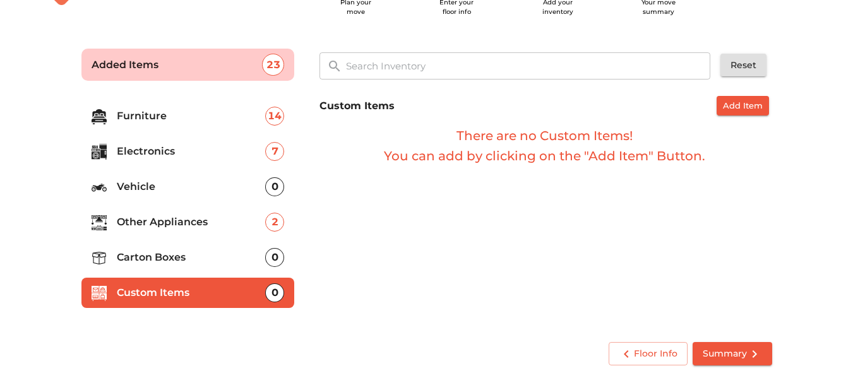
click at [740, 355] on span "Summary" at bounding box center [732, 354] width 59 height 16
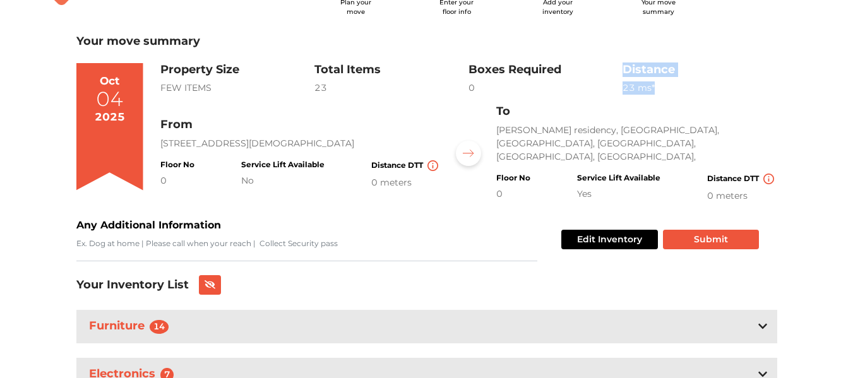
drag, startPoint x: 665, startPoint y: 87, endPoint x: 614, endPoint y: 87, distance: 50.5
click at [614, 87] on div "Property Size FEW ITEMS Total Items 23 Boxes Required 0 Distance 23 m s* Edit I…" at bounding box center [468, 79] width 617 height 32
click at [614, 87] on div "0" at bounding box center [546, 87] width 154 height 13
drag, startPoint x: 498, startPoint y: 186, endPoint x: 697, endPoint y: 168, distance: 199.7
click at [559, 183] on div "Floor No 0 Service Lift Available Yes Distance DTT 0 meters" at bounding box center [636, 188] width 280 height 29
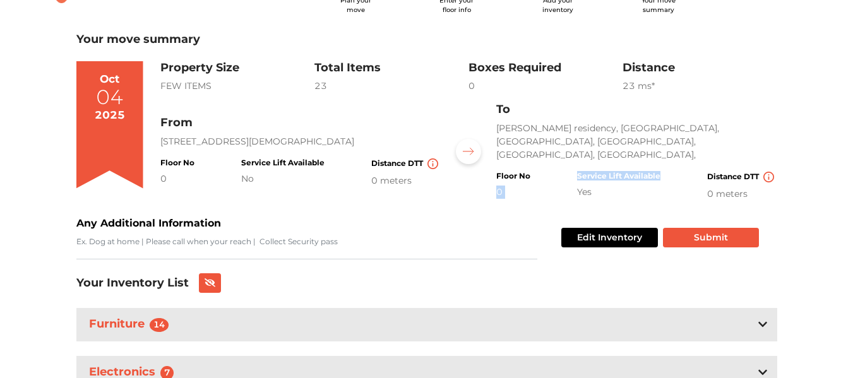
scroll to position [32, 0]
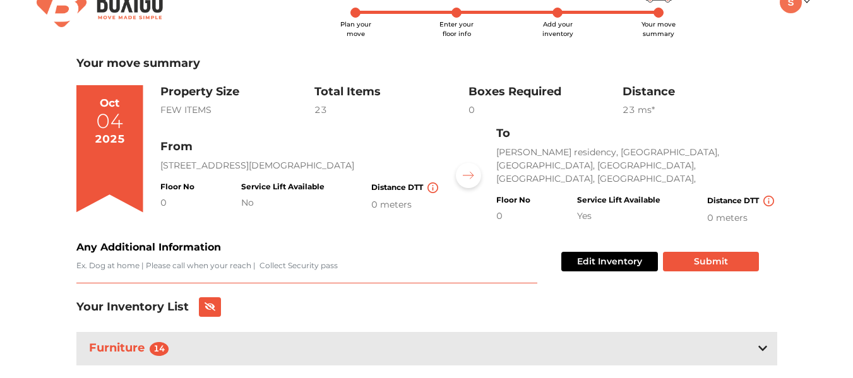
drag, startPoint x: 154, startPoint y: 265, endPoint x: 143, endPoint y: 261, distance: 11.4
click at [143, 261] on textarea "Any Additional Information" at bounding box center [306, 271] width 461 height 23
drag, startPoint x: 184, startPoint y: 262, endPoint x: 393, endPoint y: 263, distance: 208.4
click at [376, 275] on textarea "Any Additional Information" at bounding box center [306, 271] width 461 height 23
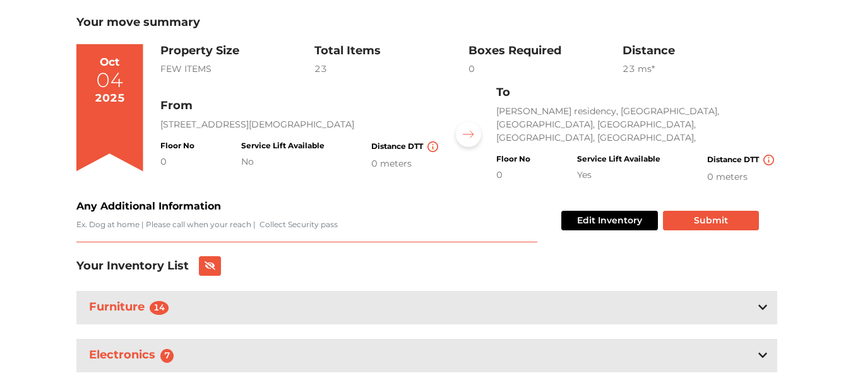
scroll to position [95, 0]
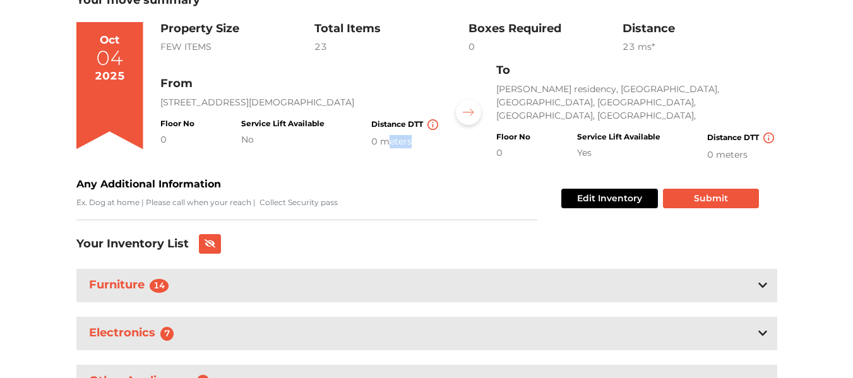
drag, startPoint x: 416, startPoint y: 145, endPoint x: 388, endPoint y: 147, distance: 27.8
click at [388, 147] on div "0 meters" at bounding box center [405, 141] width 69 height 13
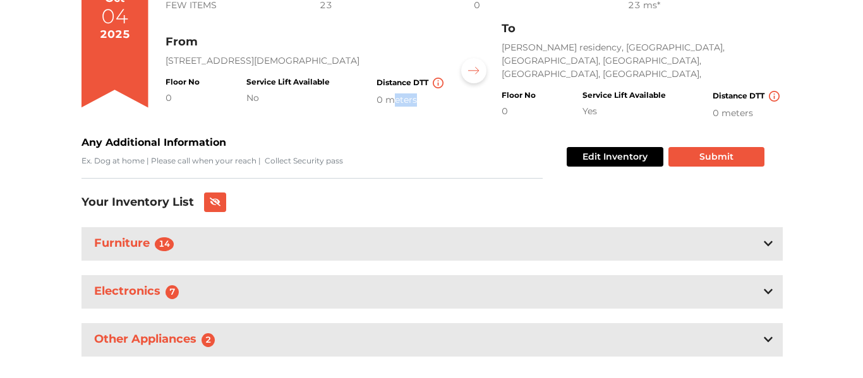
scroll to position [158, 0]
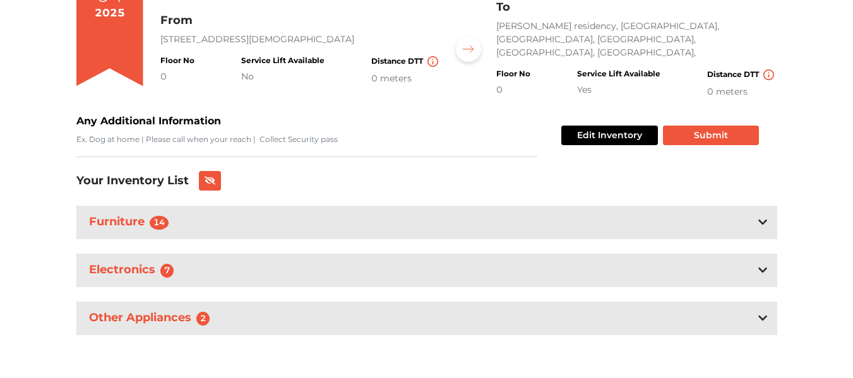
click at [687, 123] on div "Edit Inventory Submit" at bounding box center [657, 136] width 203 height 44
click at [695, 136] on button "Submit" at bounding box center [711, 136] width 96 height 20
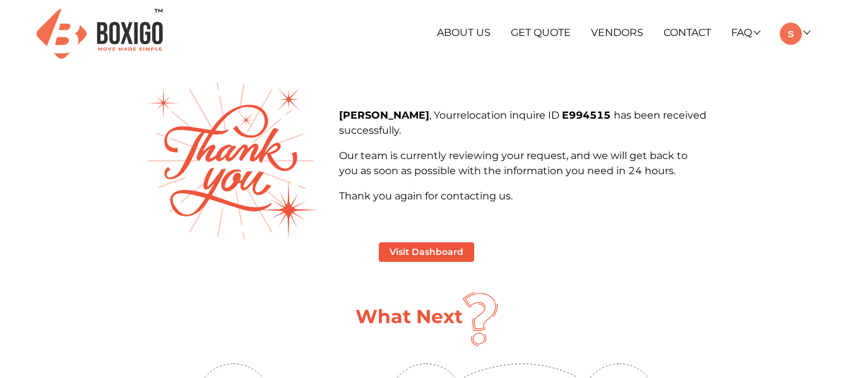
drag, startPoint x: 414, startPoint y: 113, endPoint x: 414, endPoint y: 129, distance: 15.8
click at [414, 129] on p "[PERSON_NAME] , Your relocation inquire ID E994515 has been received successful…" at bounding box center [523, 123] width 368 height 30
click at [389, 158] on p "Our team is currently reviewing your request, and we will get back to you as so…" at bounding box center [523, 163] width 368 height 30
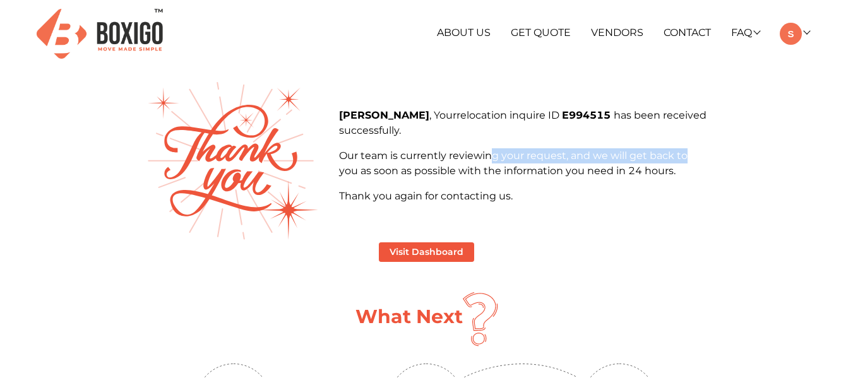
drag, startPoint x: 489, startPoint y: 153, endPoint x: 705, endPoint y: 157, distance: 216.0
click at [705, 157] on p "Our team is currently reviewing your request, and we will get back to you as so…" at bounding box center [523, 163] width 368 height 30
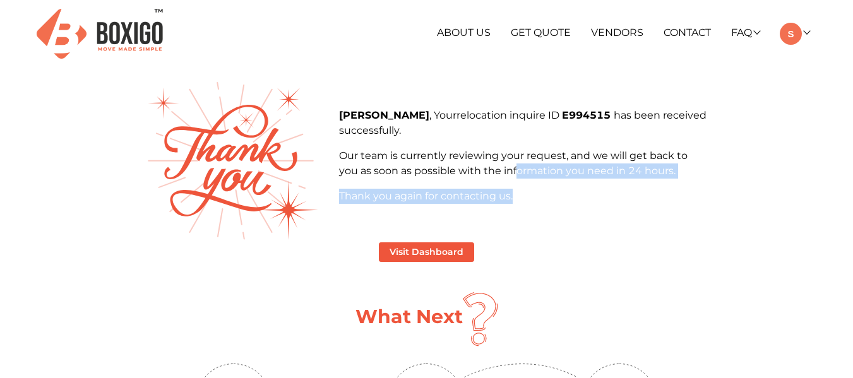
drag, startPoint x: 516, startPoint y: 173, endPoint x: 517, endPoint y: 191, distance: 18.4
click at [517, 191] on div "[PERSON_NAME] , Your relocation inquire ID E994515 has been received successful…" at bounding box center [523, 156] width 368 height 96
click at [517, 191] on p "Thank you again for contacting us." at bounding box center [523, 196] width 368 height 15
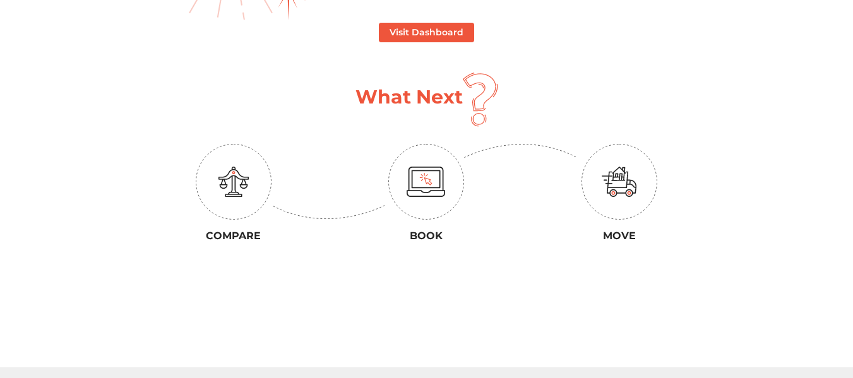
scroll to position [189, 0]
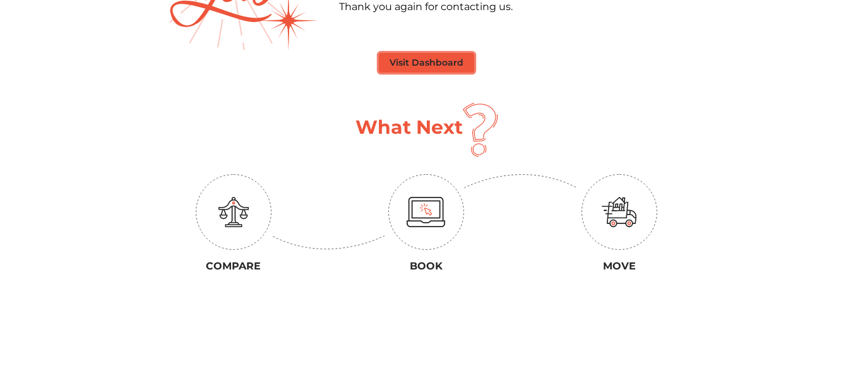
click at [400, 57] on button "Visit Dashboard" at bounding box center [426, 63] width 95 height 20
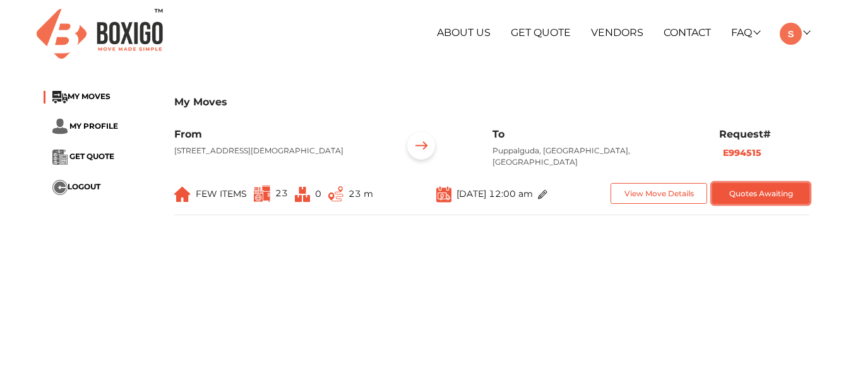
click at [777, 194] on button "Quotes Awaiting" at bounding box center [760, 193] width 97 height 21
